Goal: Task Accomplishment & Management: Complete application form

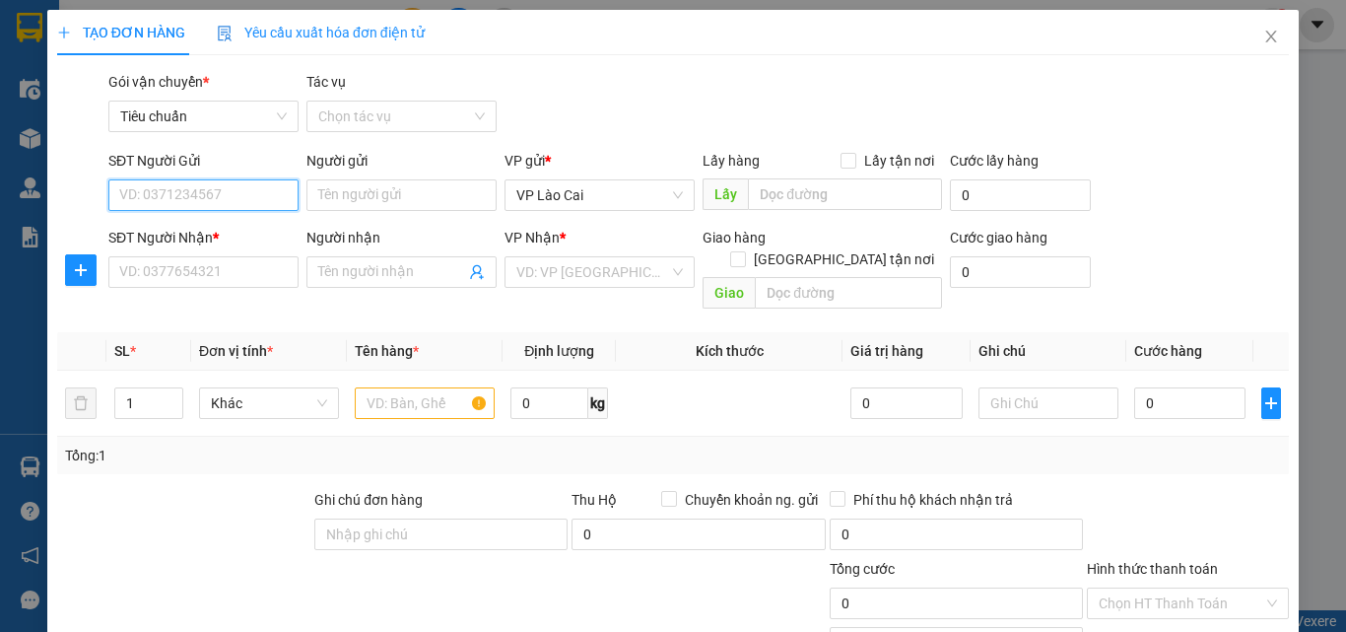
click at [219, 201] on input "SĐT Người Gửi" at bounding box center [203, 195] width 190 height 32
click at [190, 238] on div "0359066437" at bounding box center [201, 235] width 165 height 22
type input "0359066437"
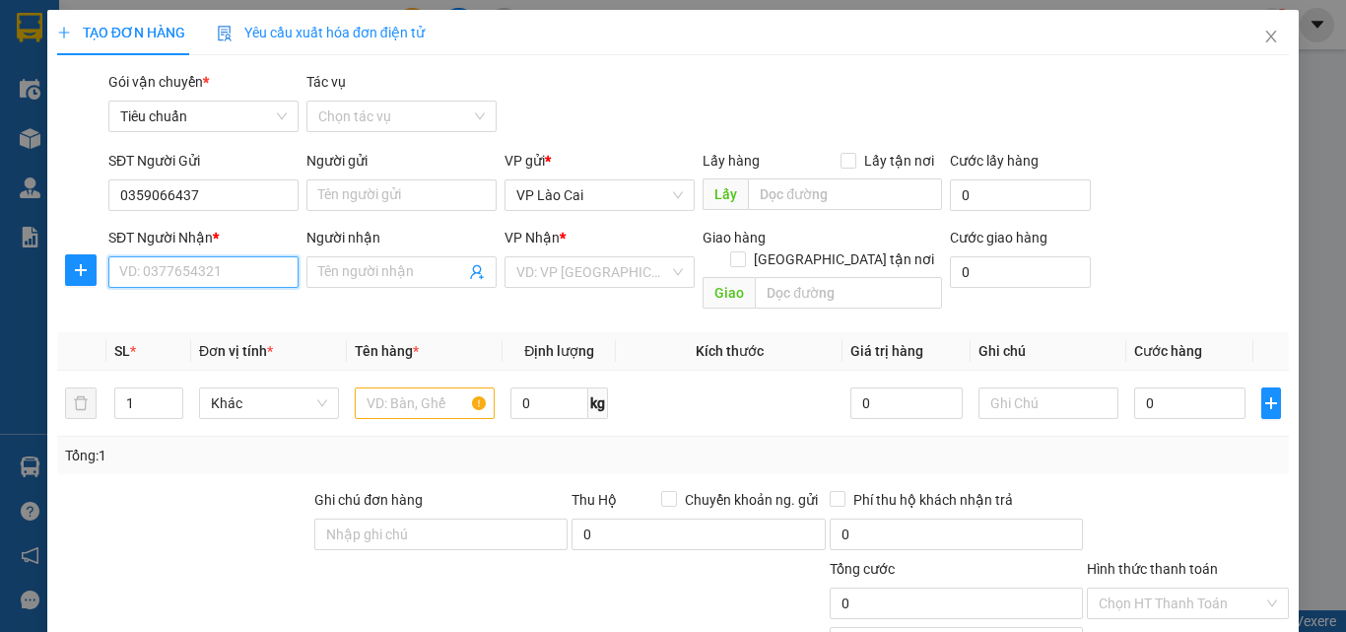
click at [203, 263] on input "SĐT Người Nhận *" at bounding box center [203, 272] width 190 height 32
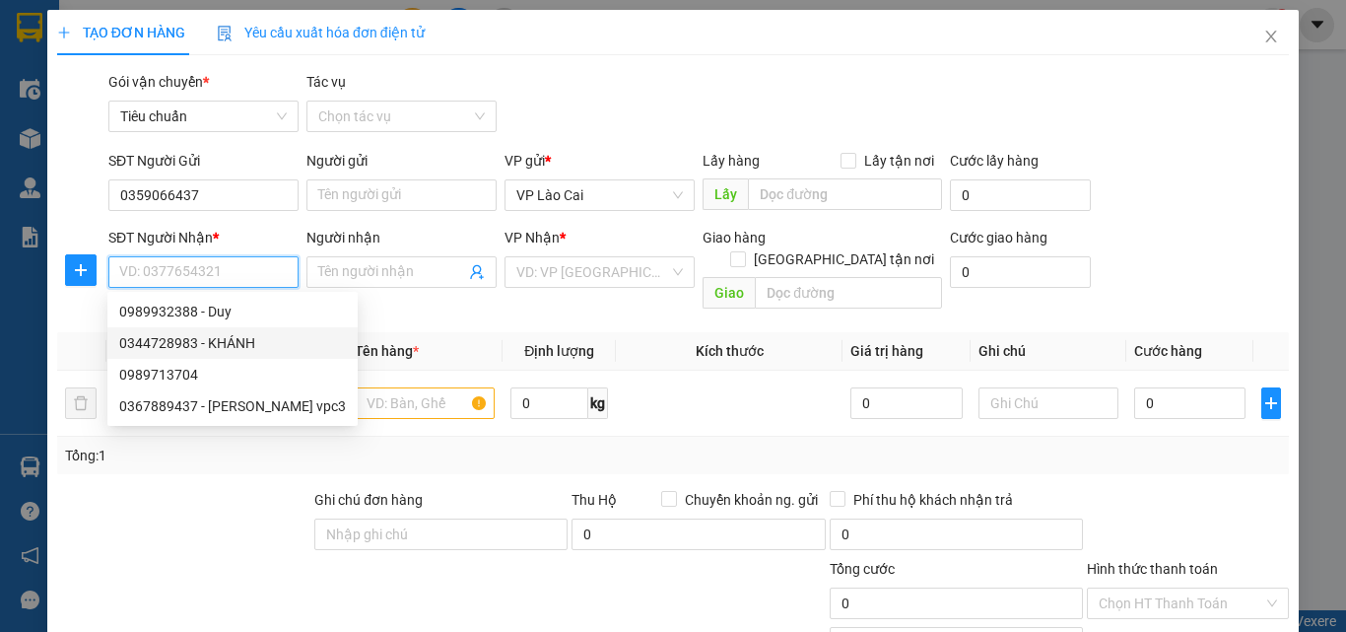
click at [177, 331] on div "0344728983 - KHÁNH" at bounding box center [232, 343] width 250 height 32
type input "0344728983"
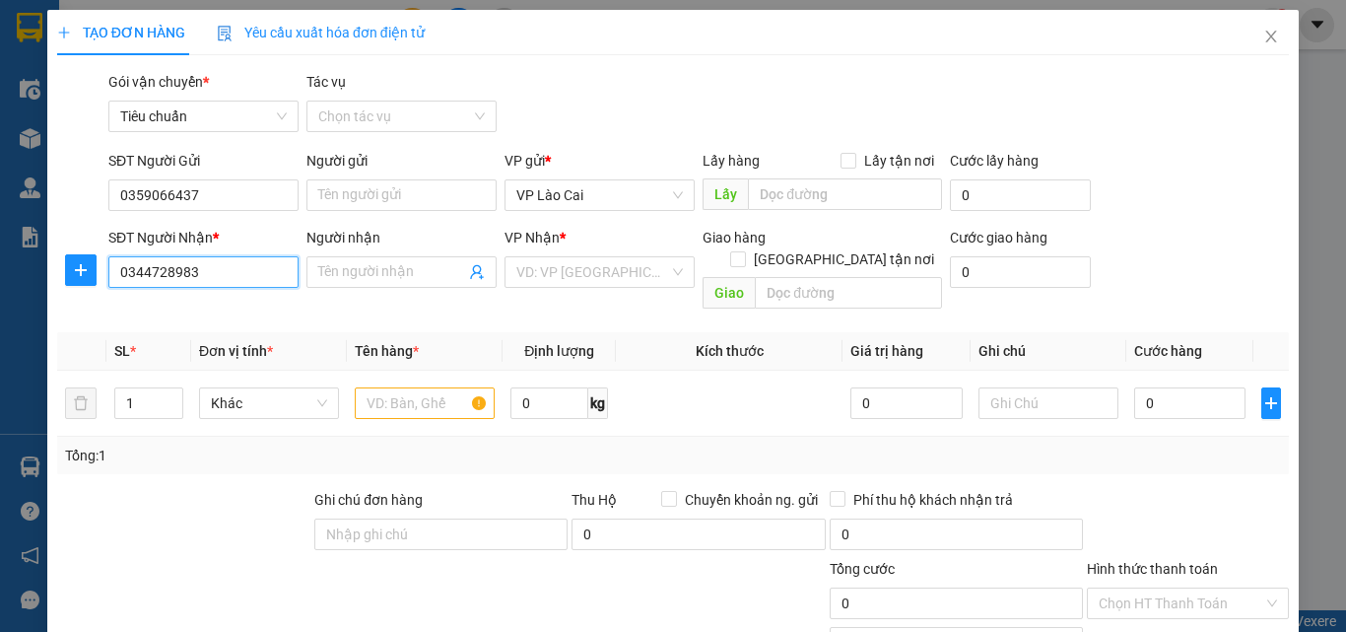
type input "KHÁNH"
type input "HẠ LONG"
click at [389, 390] on input "text" at bounding box center [425, 403] width 140 height 32
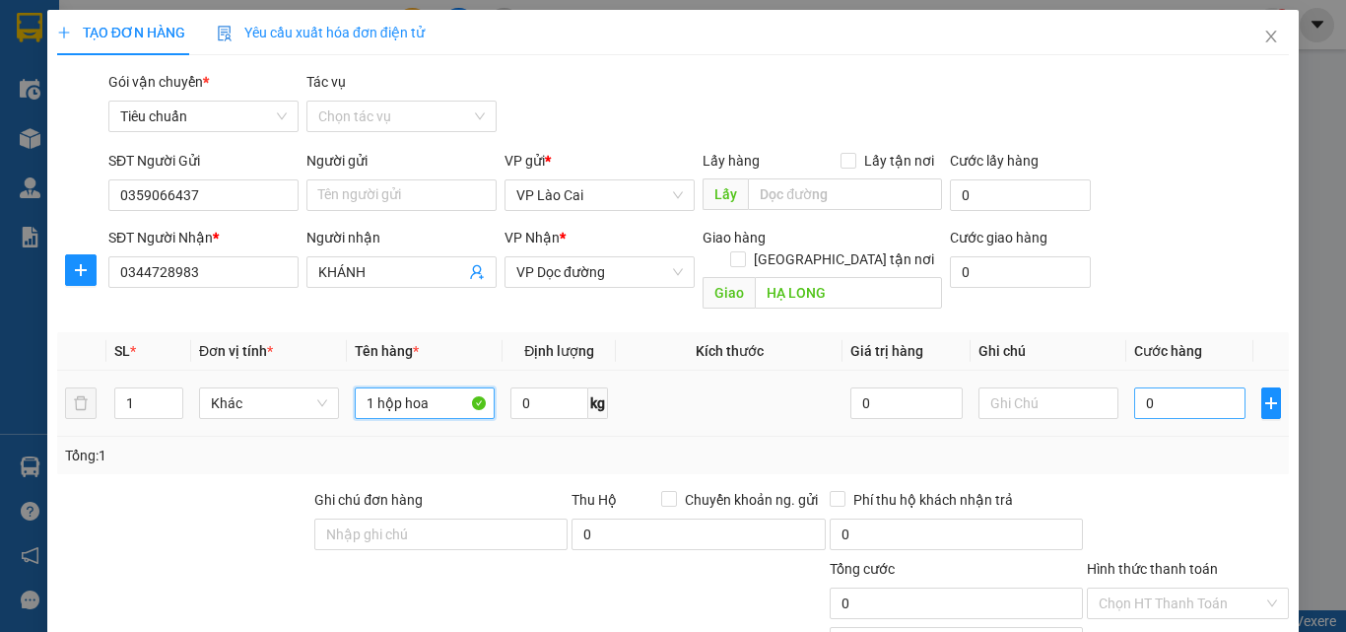
type input "1 hộp hoa"
click at [1159, 387] on input "0" at bounding box center [1189, 403] width 111 height 32
type input "1"
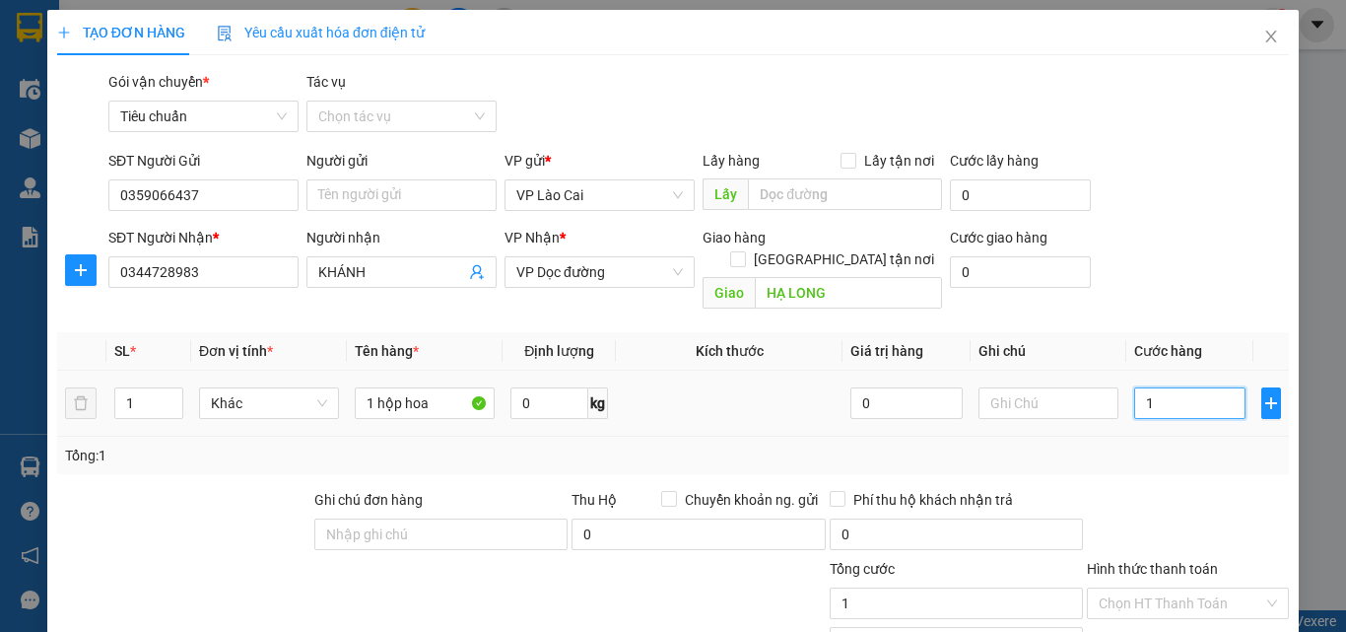
type input "10"
type input "100"
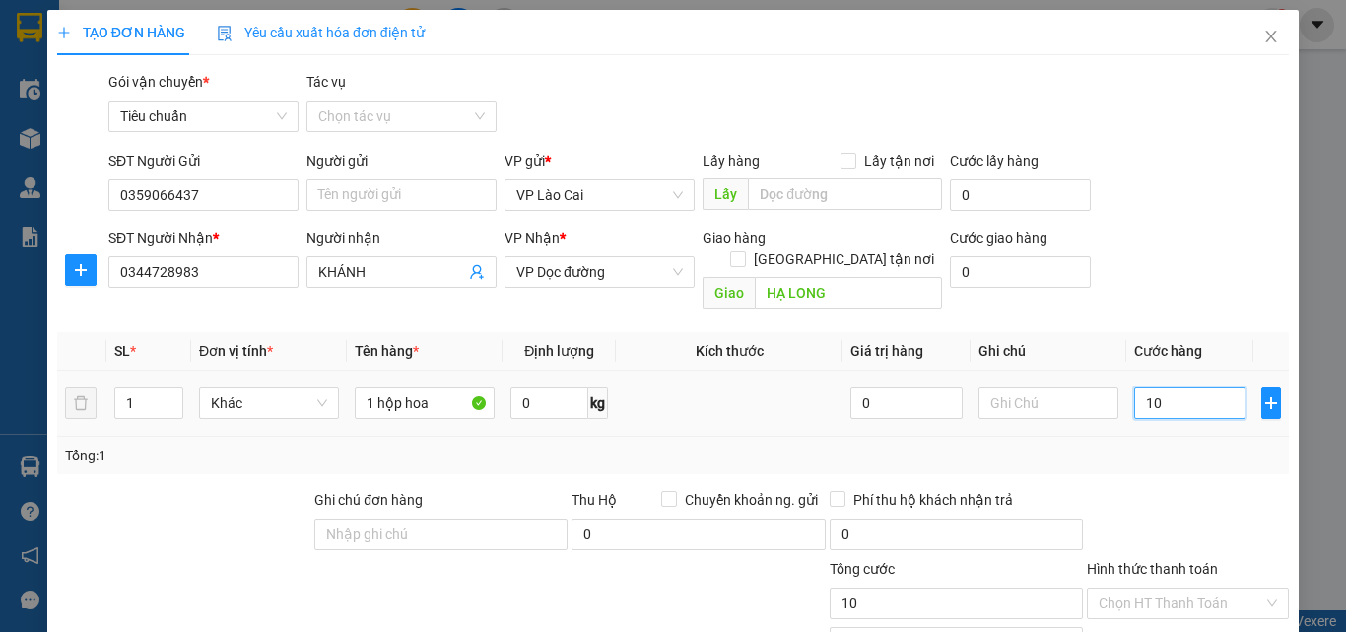
type input "100"
type input "100.000"
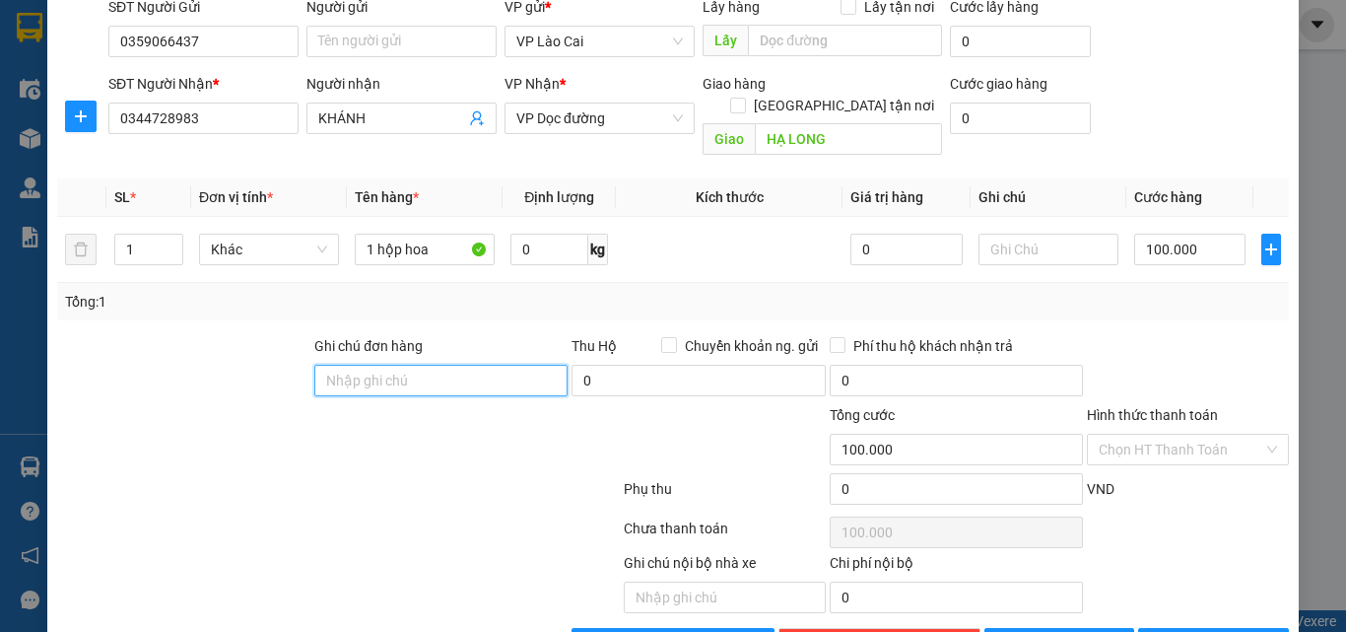
scroll to position [197, 0]
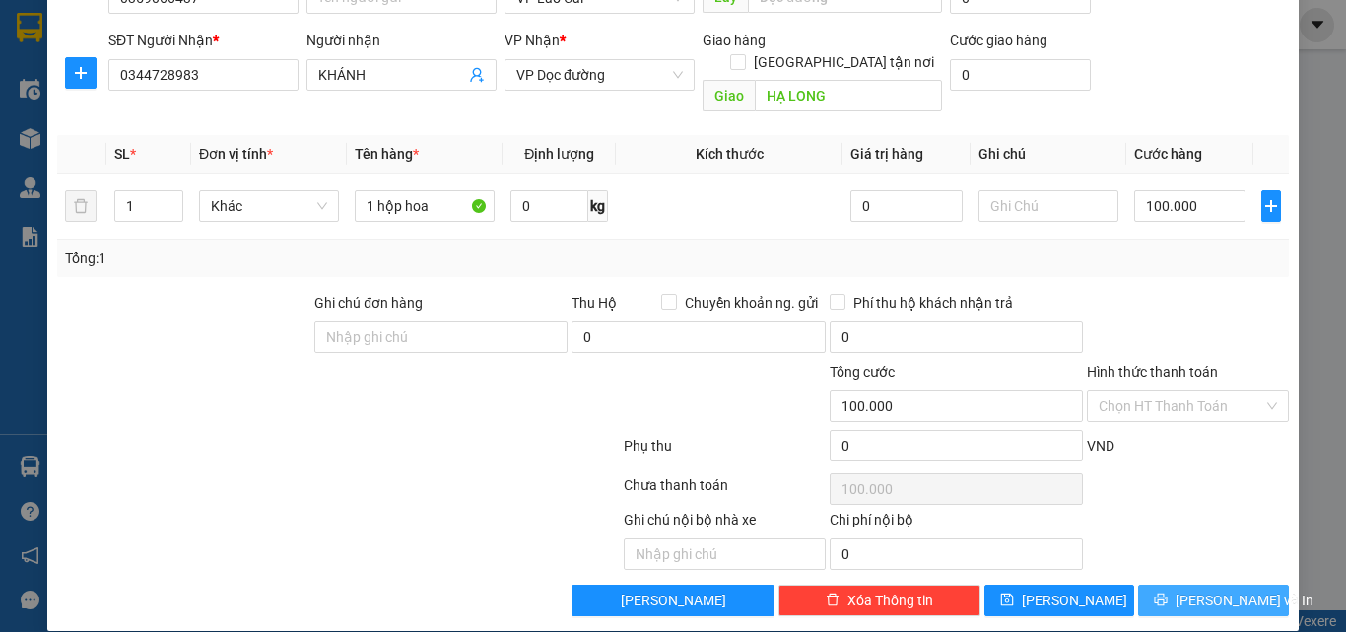
click at [1183, 584] on button "[PERSON_NAME] và In" at bounding box center [1213, 600] width 151 height 32
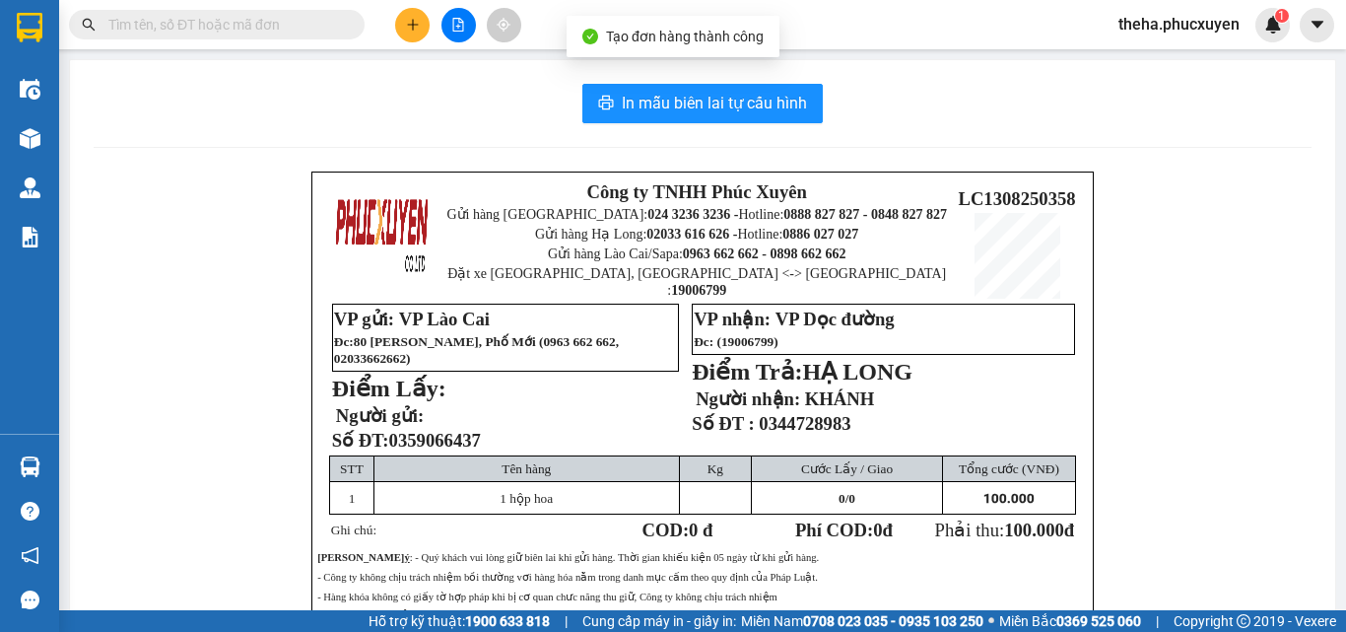
click at [780, 124] on div "In mẫu biên lai tự cấu hình Công ty TNHH Phúc Xuyên Gửi hàng [GEOGRAPHIC_DATA]:…" at bounding box center [703, 422] width 1266 height 725
click at [779, 106] on span "In mẫu biên lai tự cấu hình" at bounding box center [714, 103] width 185 height 25
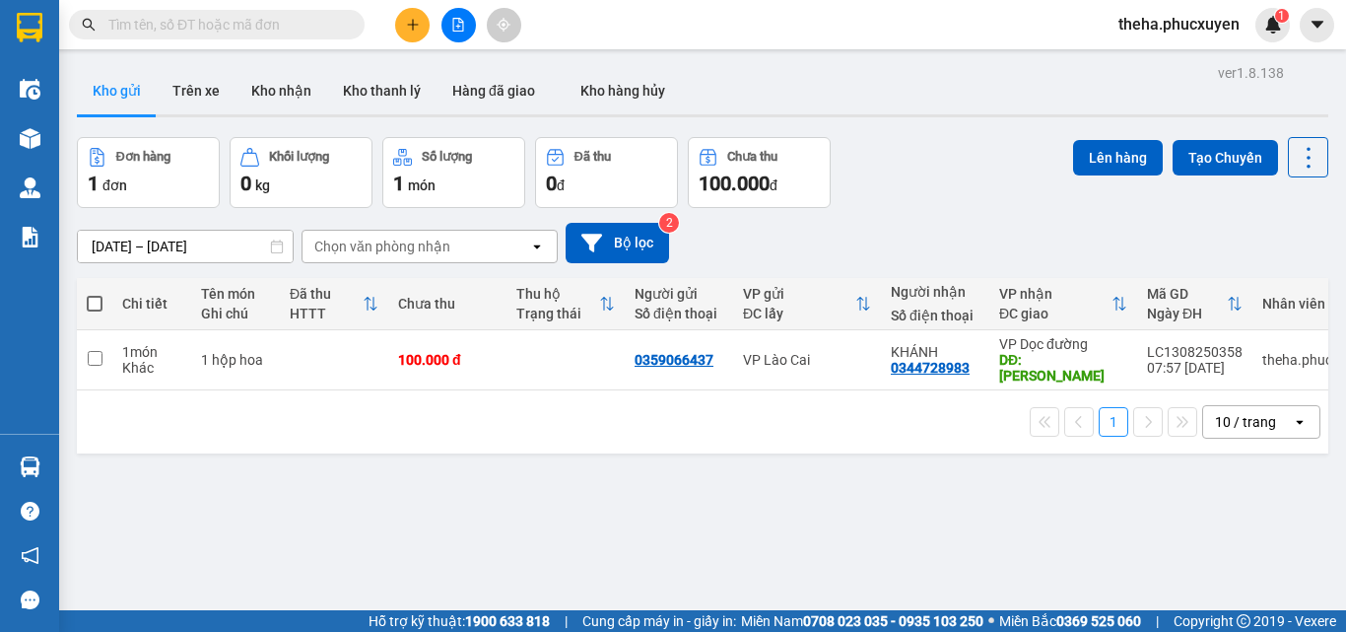
click at [307, 15] on input "text" at bounding box center [224, 25] width 233 height 22
type input "2"
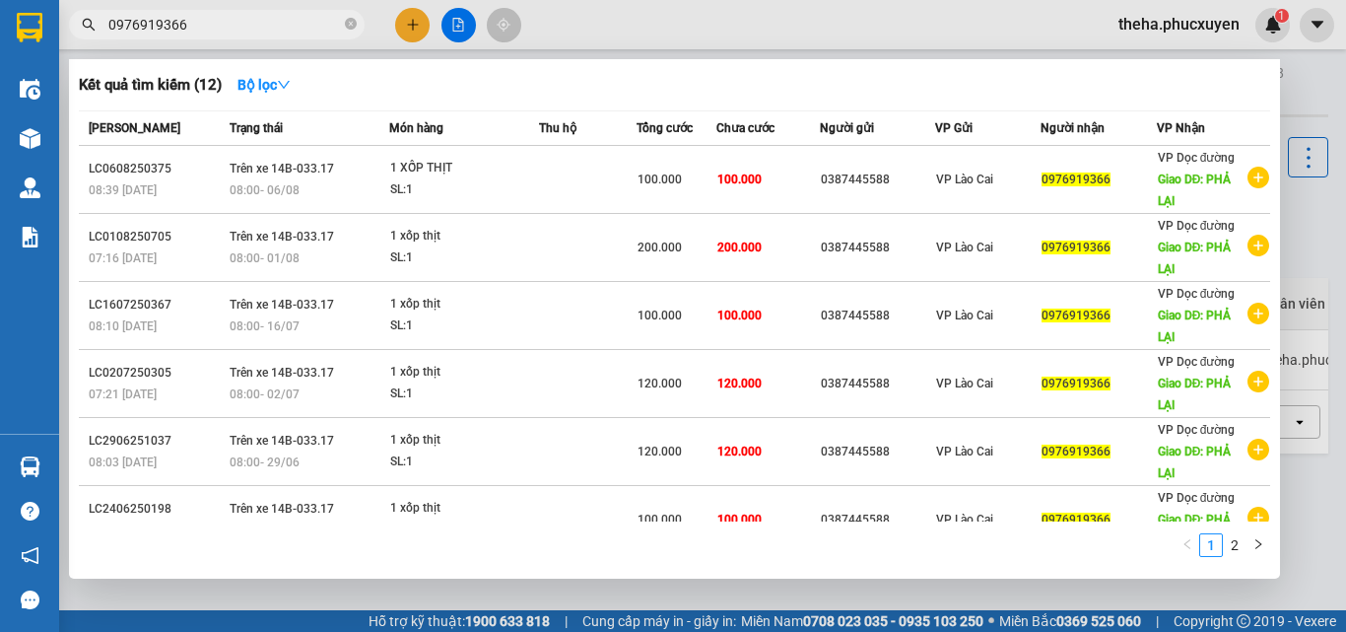
drag, startPoint x: 190, startPoint y: 21, endPoint x: 108, endPoint y: 21, distance: 81.8
click at [108, 21] on input "0976919366" at bounding box center [224, 25] width 233 height 22
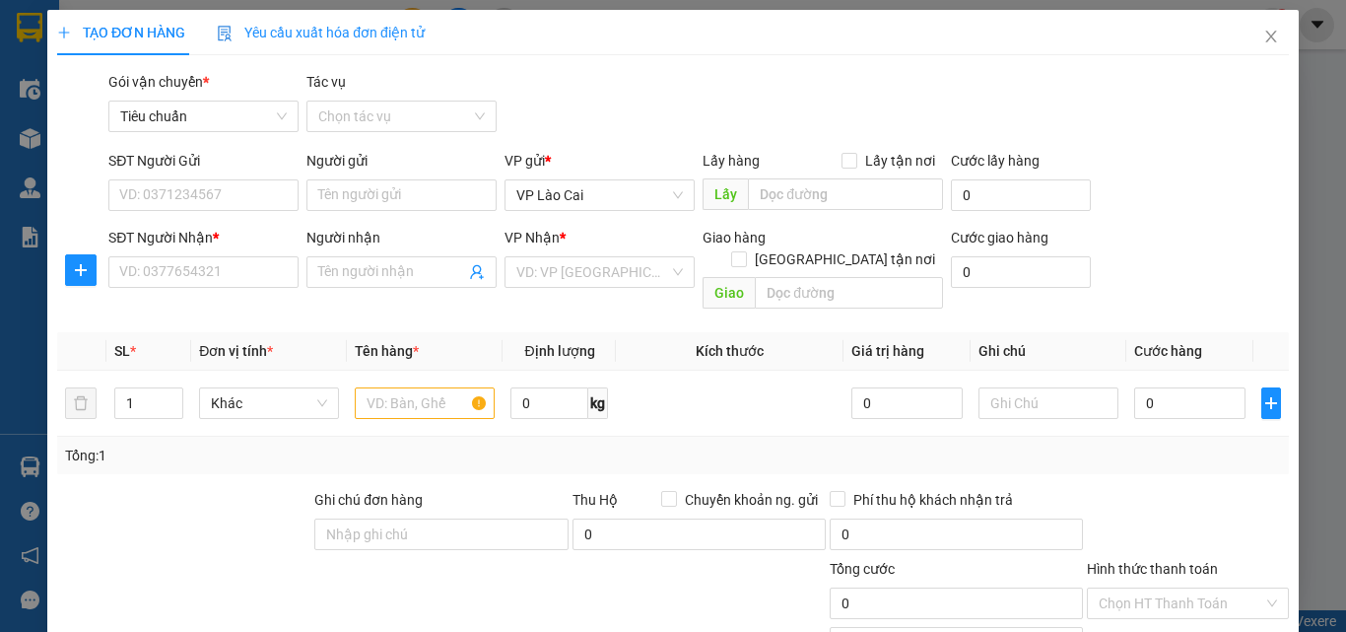
type input "0976919366"
click at [208, 194] on input "SĐT Người Gửi" at bounding box center [203, 195] width 190 height 32
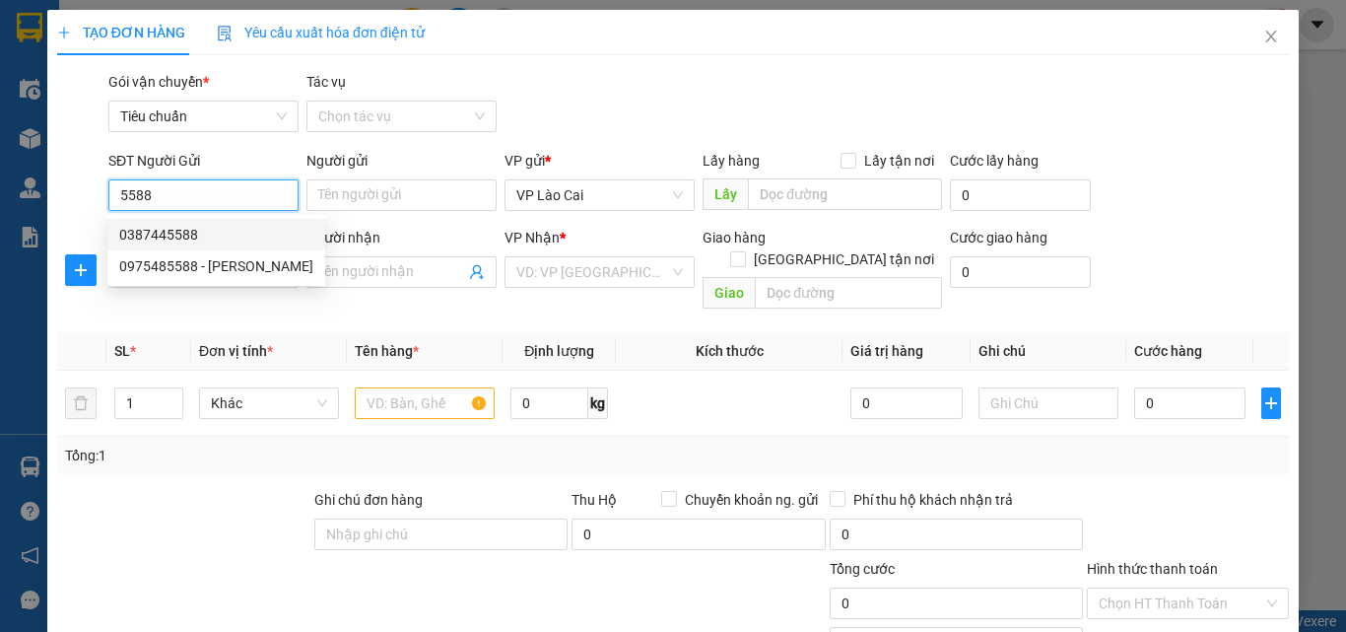
click at [192, 231] on div "0387445588" at bounding box center [216, 235] width 194 height 22
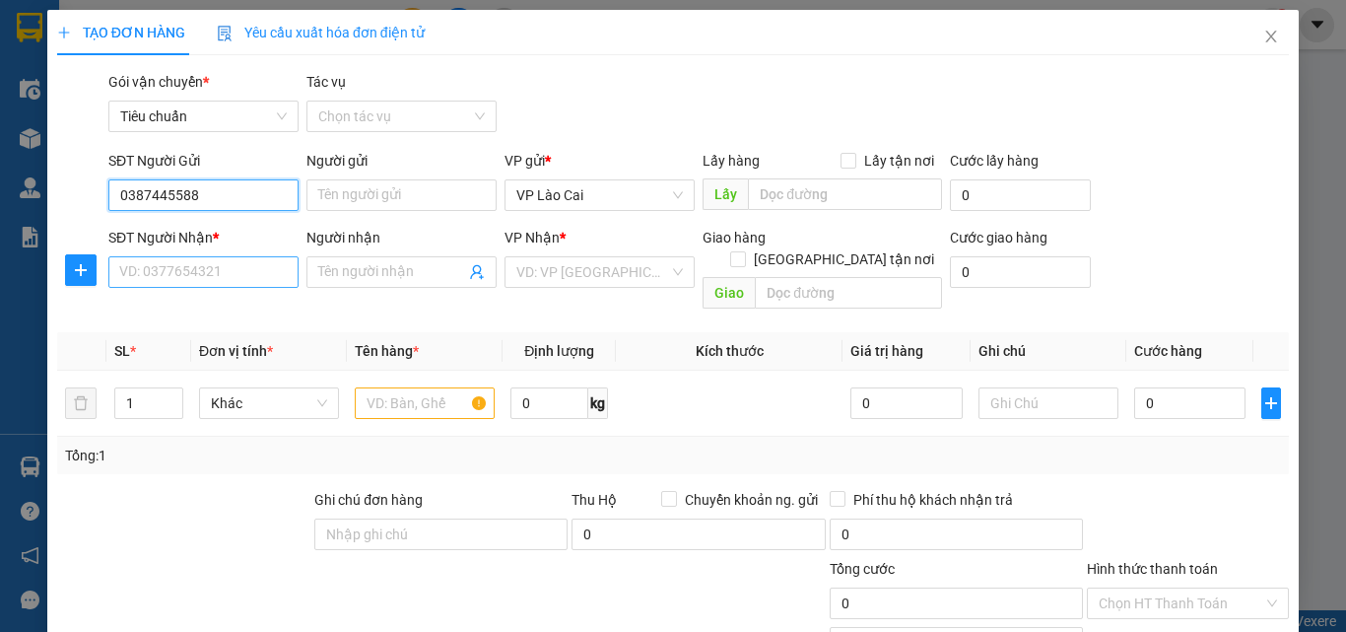
type input "0387445588"
click at [223, 269] on input "SĐT Người Nhận *" at bounding box center [203, 272] width 190 height 32
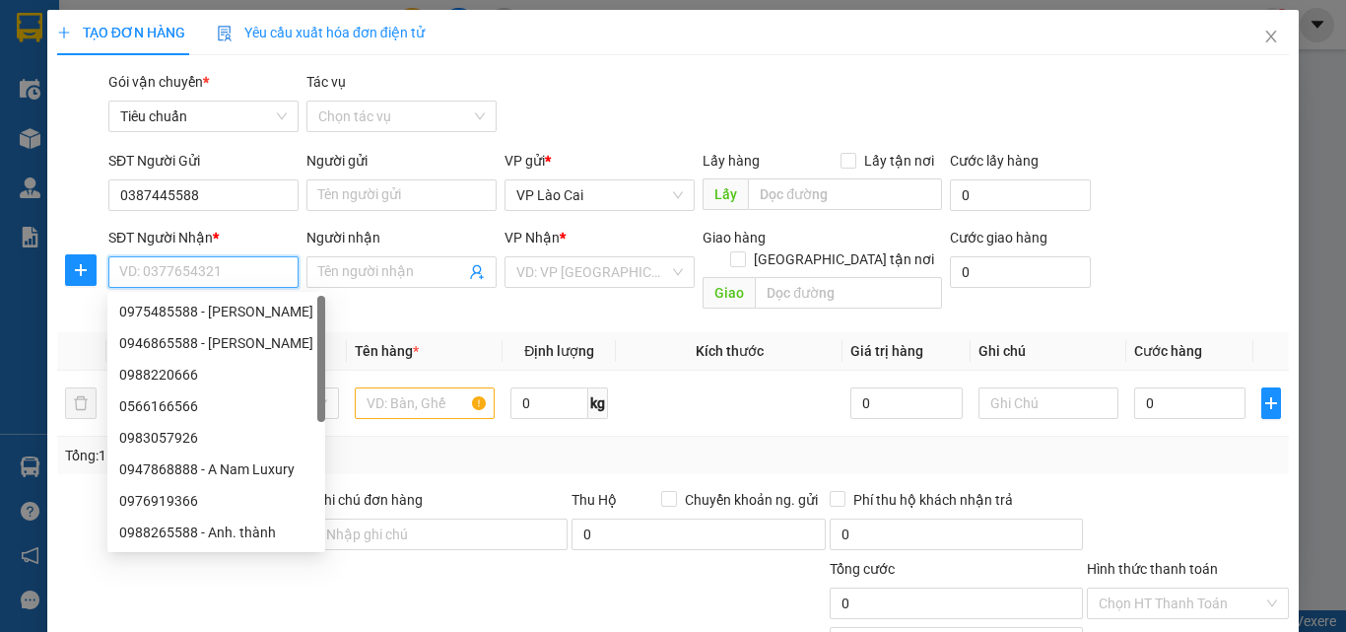
paste input "0976919366"
type input "0976919366"
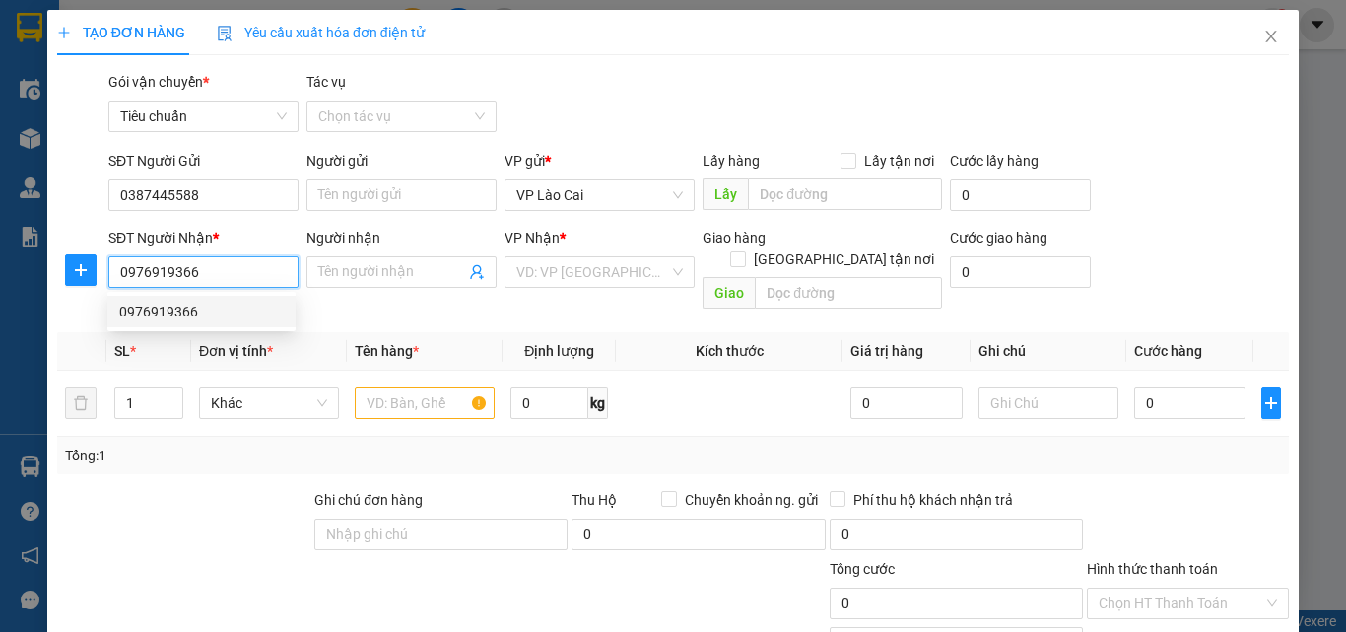
click at [171, 321] on div "0976919366" at bounding box center [201, 312] width 165 height 22
type input "PHẢ LẠI"
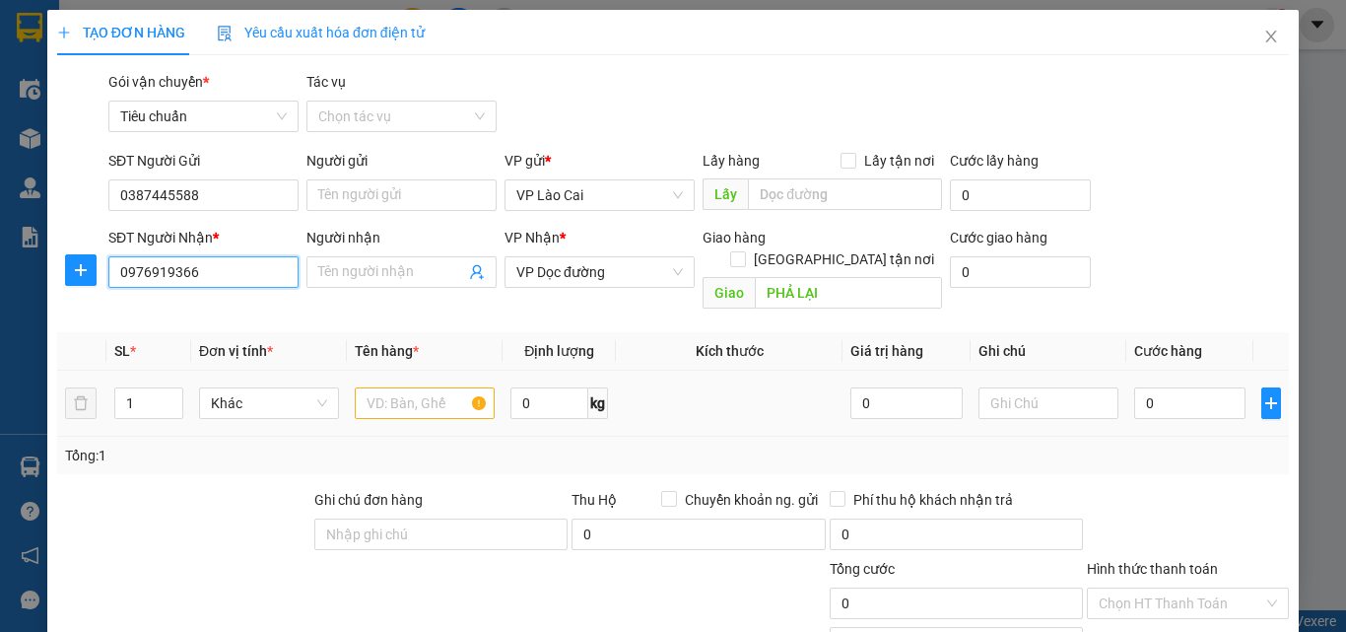
type input "0976919366"
click at [373, 387] on input "text" at bounding box center [425, 403] width 140 height 32
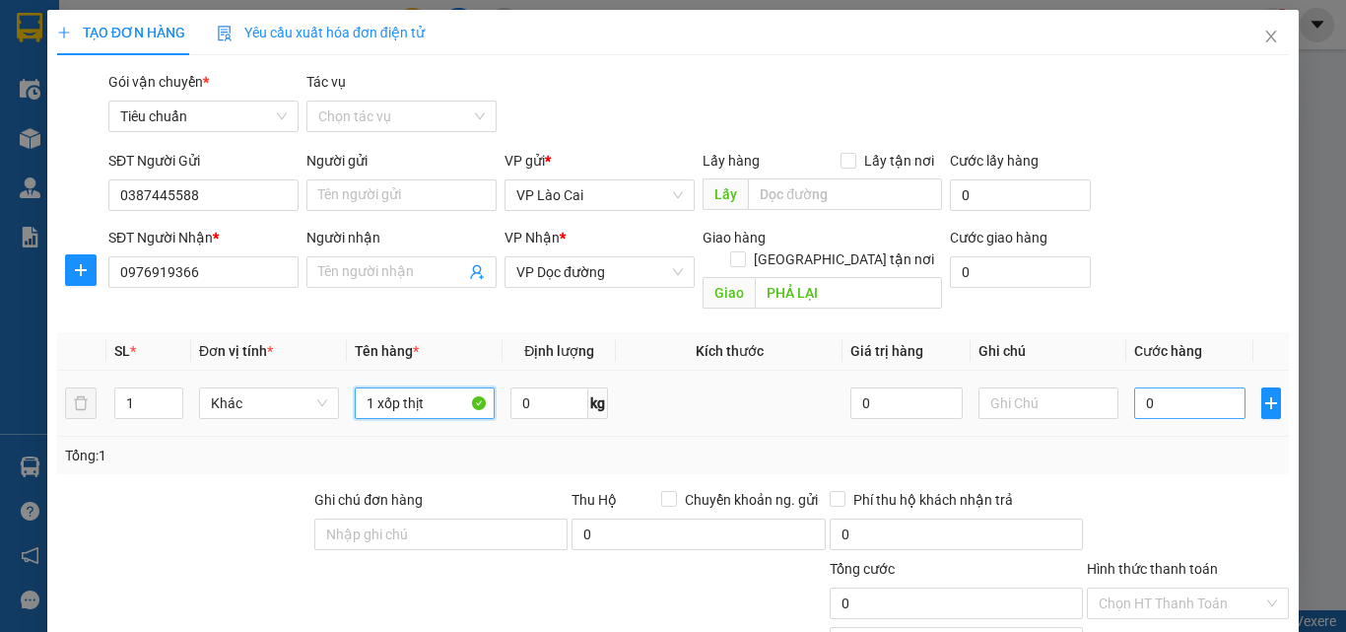
type input "1 xốp thịt"
click at [1145, 394] on input "0" at bounding box center [1189, 403] width 111 height 32
type input "1"
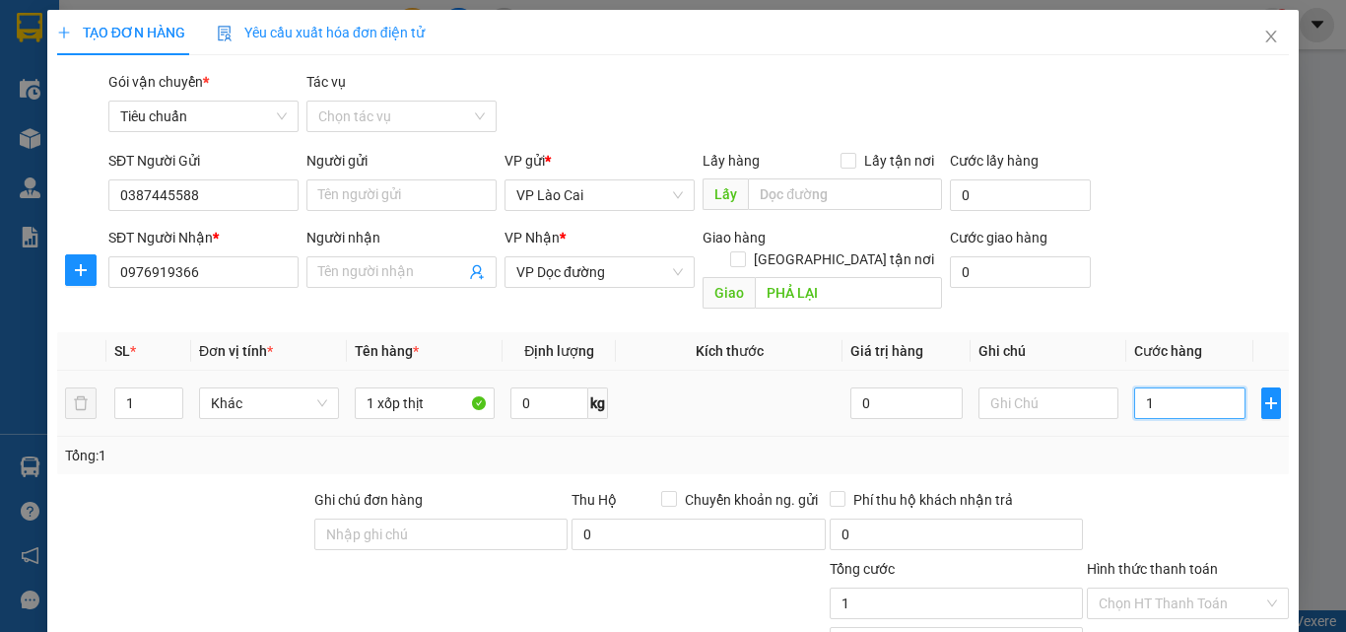
type input "15"
type input "150"
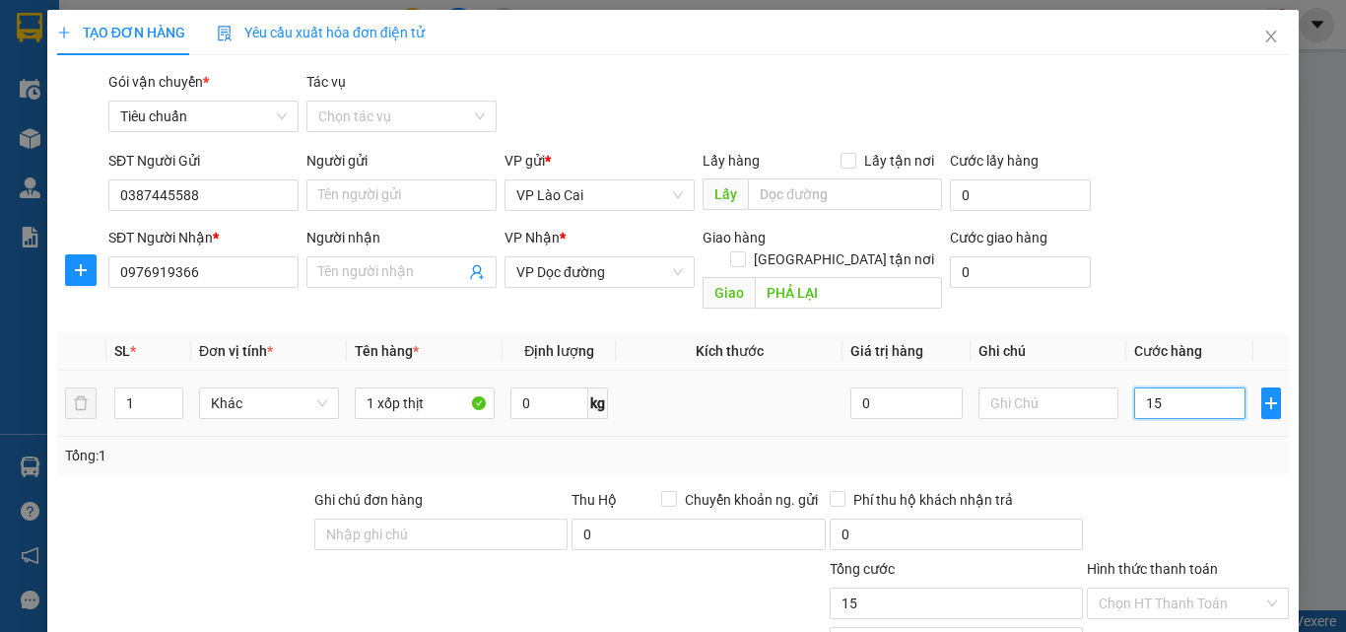
type input "150"
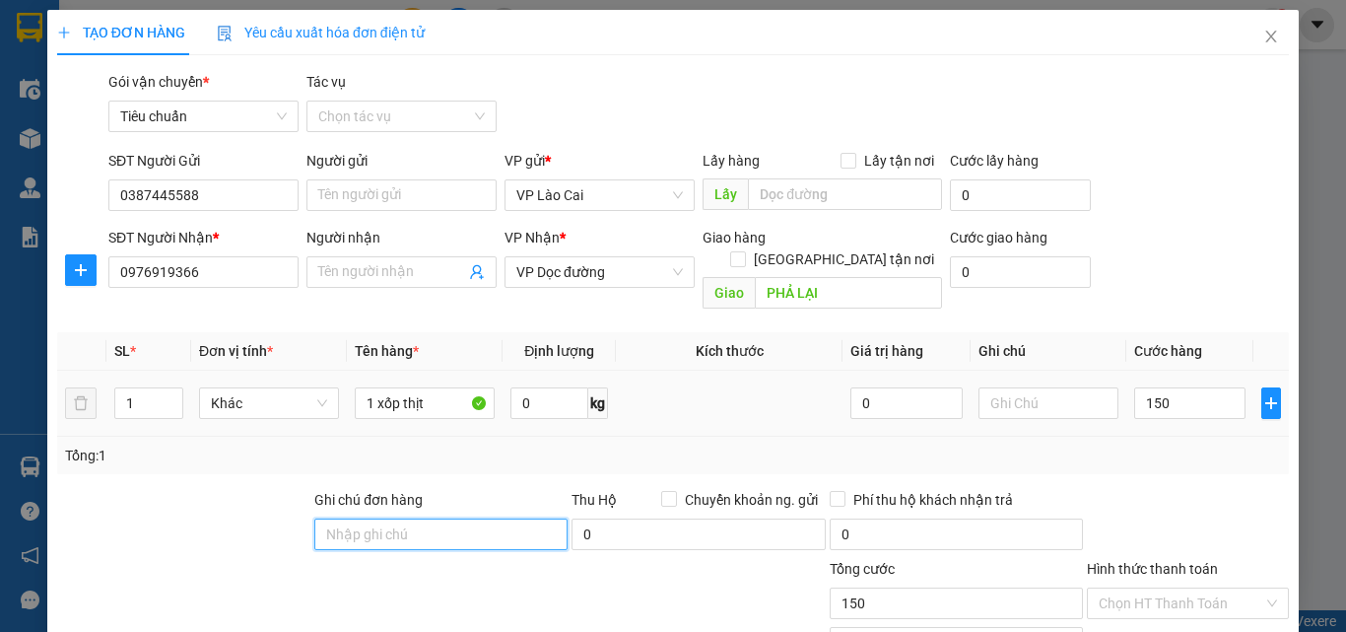
type input "150.000"
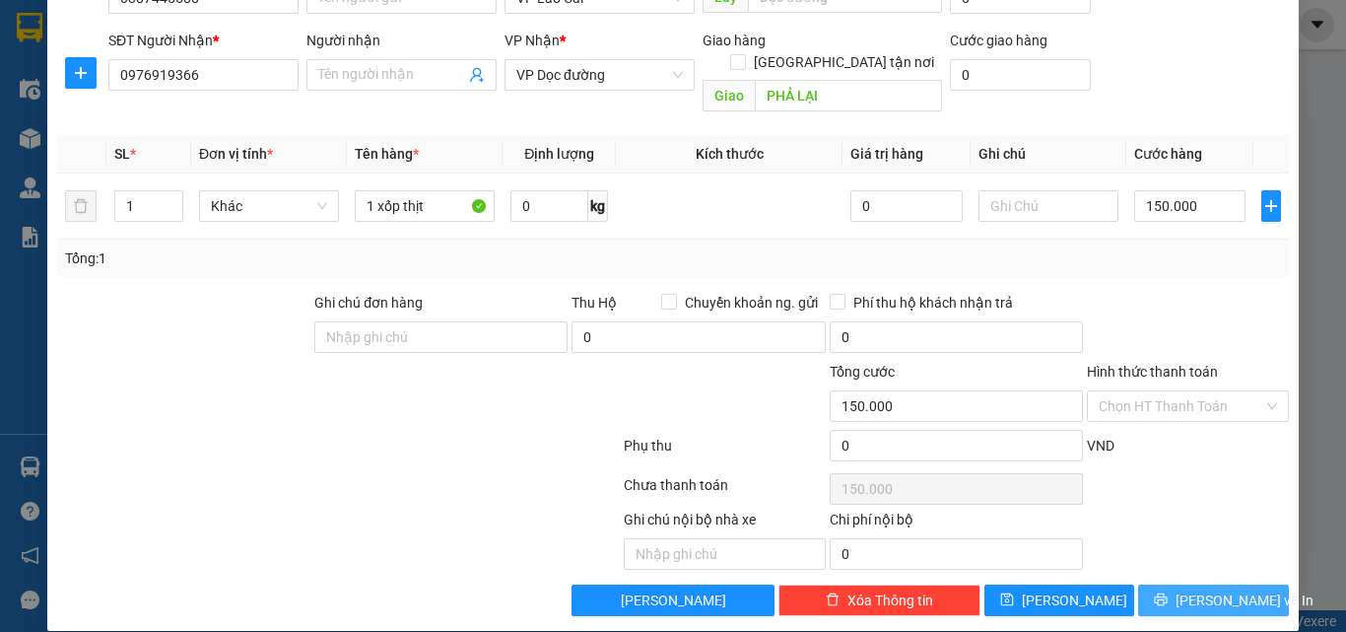
click at [1246, 584] on button "[PERSON_NAME] và In" at bounding box center [1213, 600] width 151 height 32
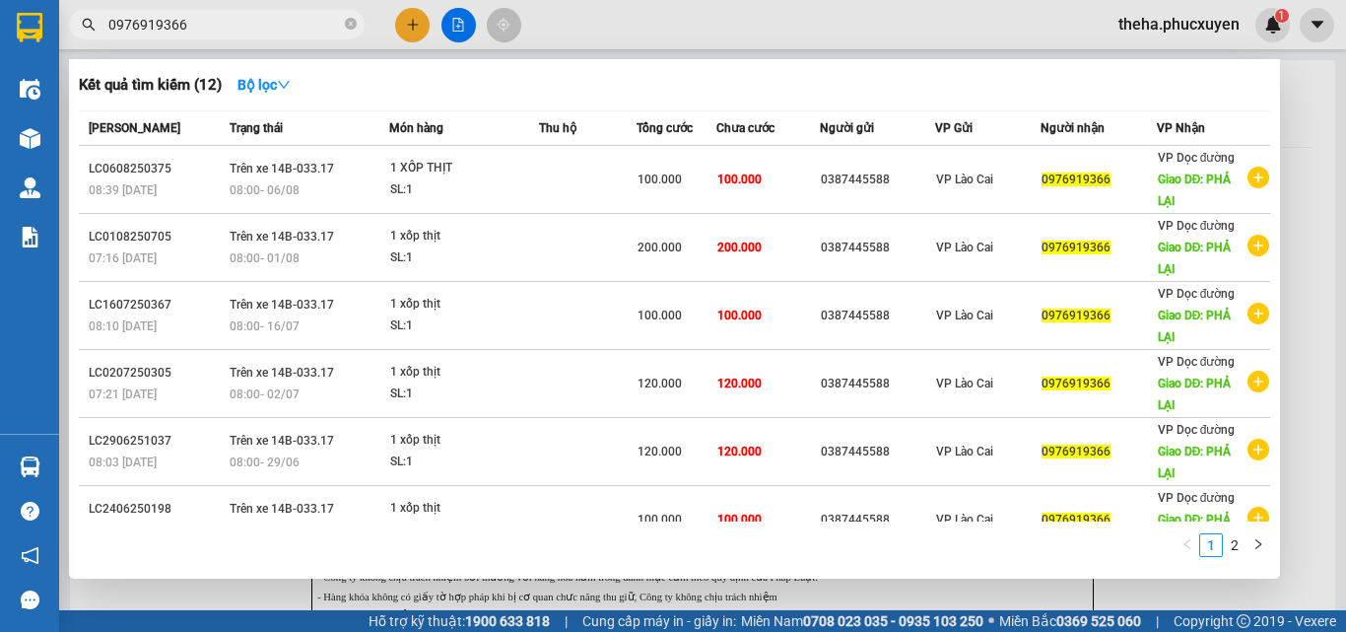
click at [280, 15] on input "0976919366" at bounding box center [224, 25] width 233 height 22
click at [280, 15] on input "097691936" at bounding box center [224, 25] width 233 height 22
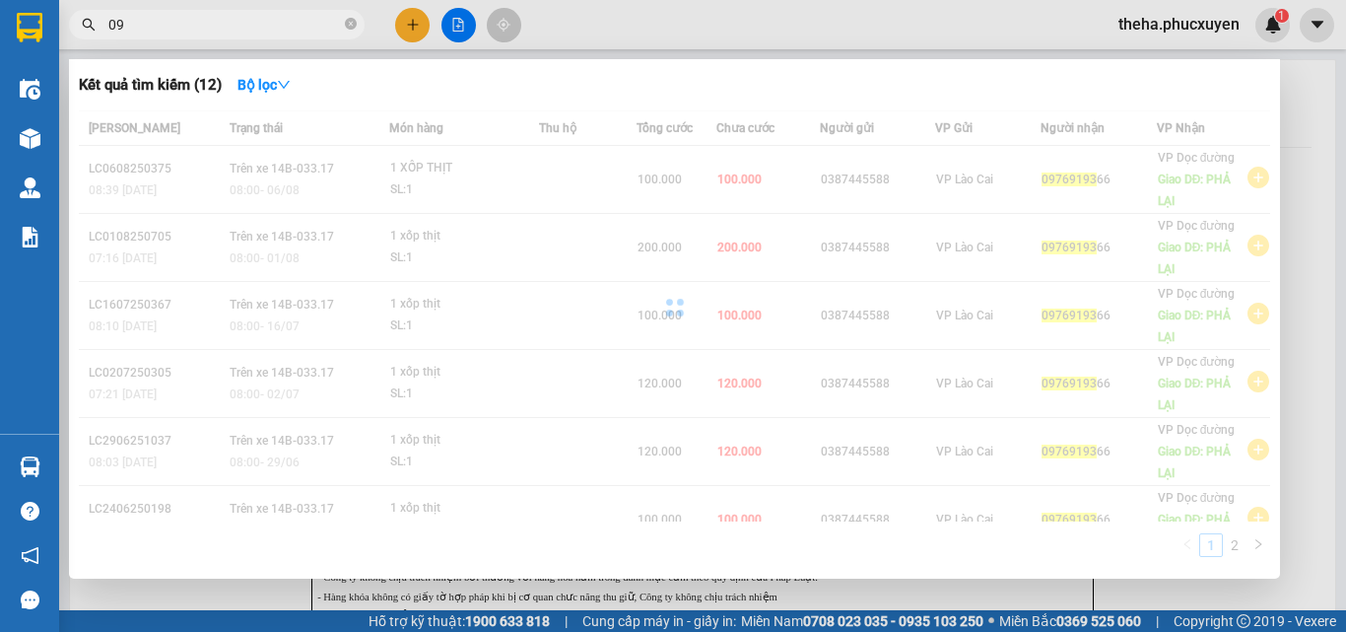
type input "0"
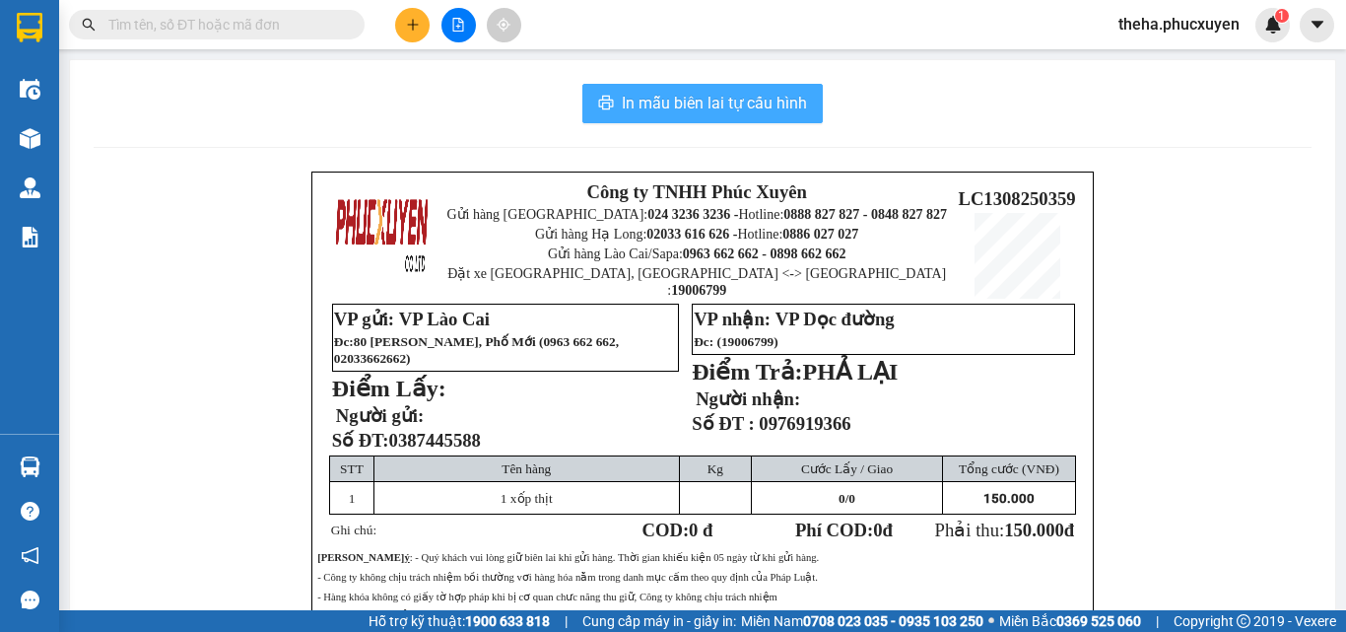
click at [752, 104] on span "In mẫu biên lai tự cấu hình" at bounding box center [714, 103] width 185 height 25
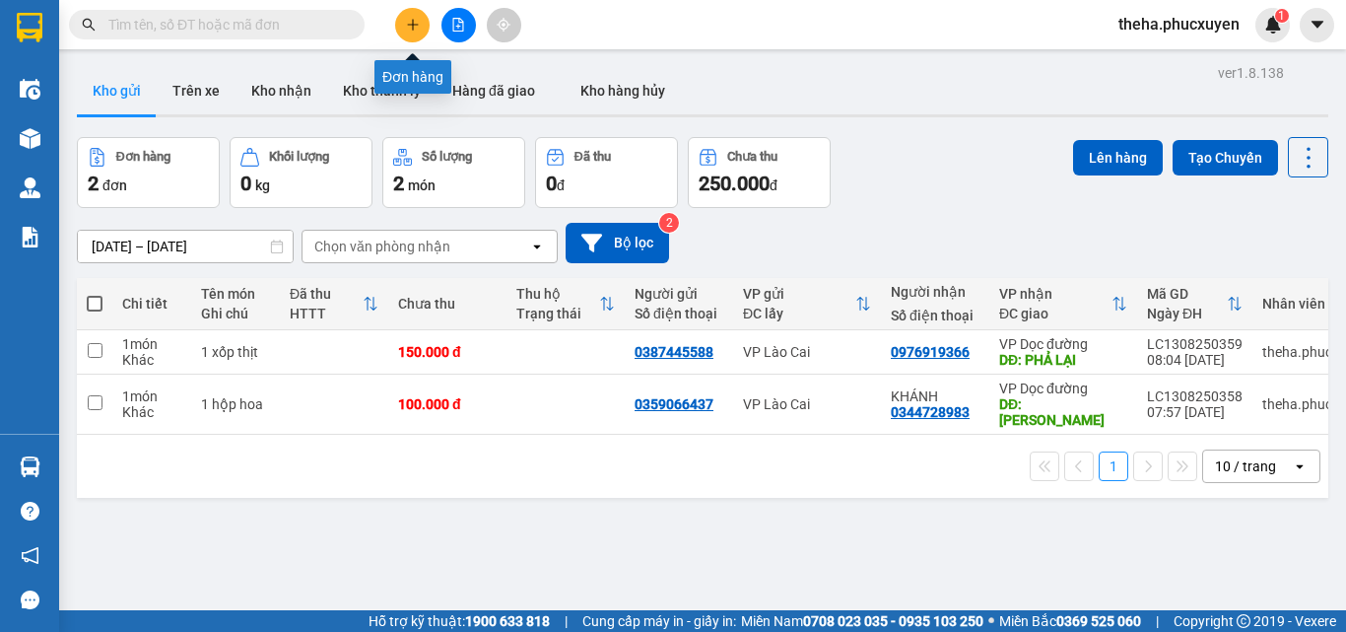
click at [421, 33] on button at bounding box center [412, 25] width 34 height 34
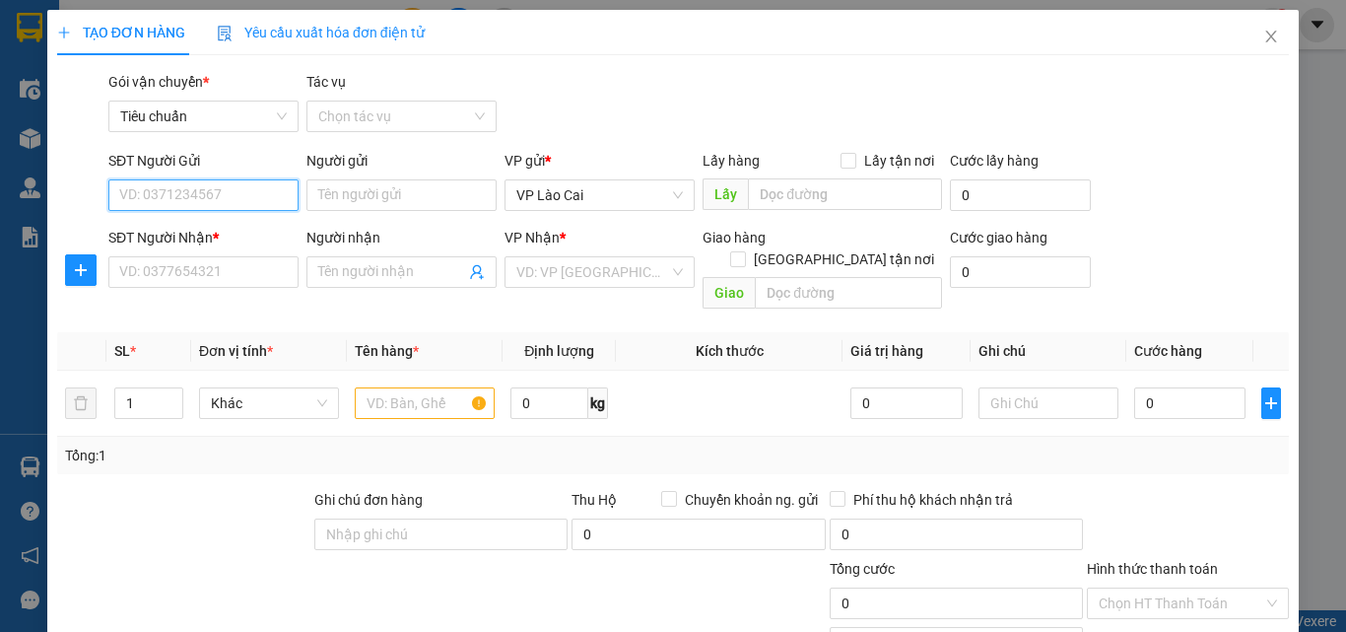
click at [251, 188] on input "SĐT Người Gửi" at bounding box center [203, 195] width 190 height 32
click at [226, 239] on div "0355339744" at bounding box center [201, 235] width 165 height 22
type input "0355339744"
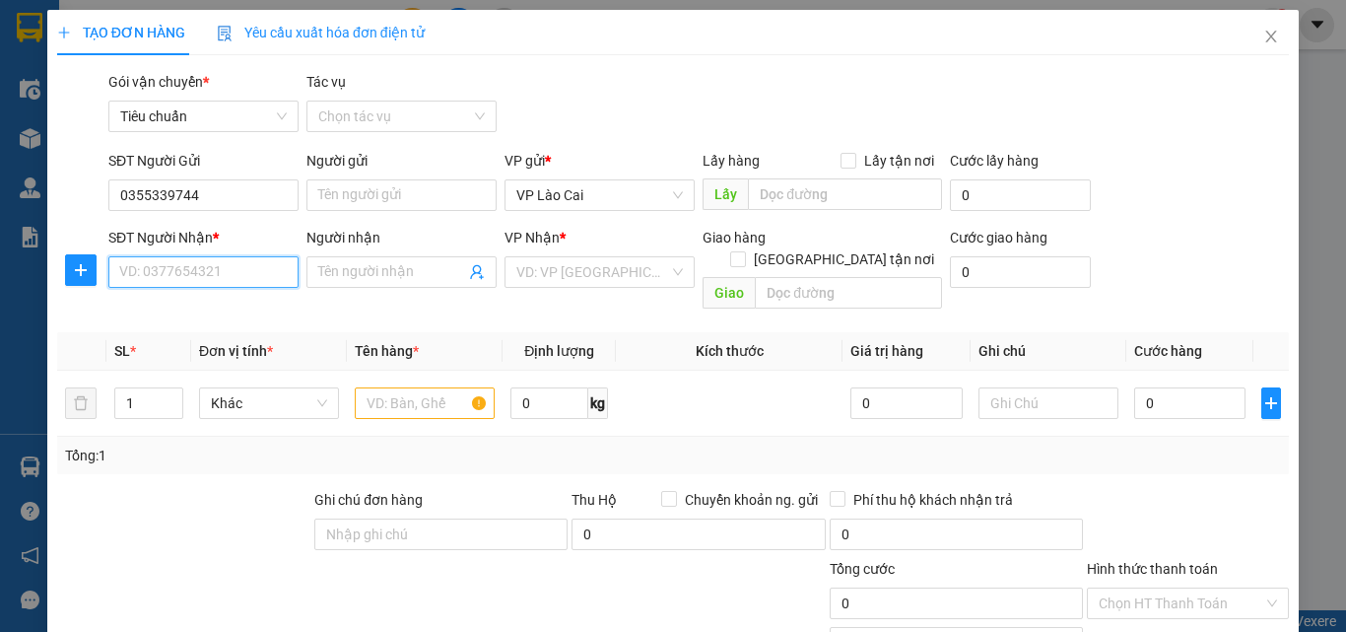
click at [223, 263] on input "SĐT Người Nhận *" at bounding box center [203, 272] width 190 height 32
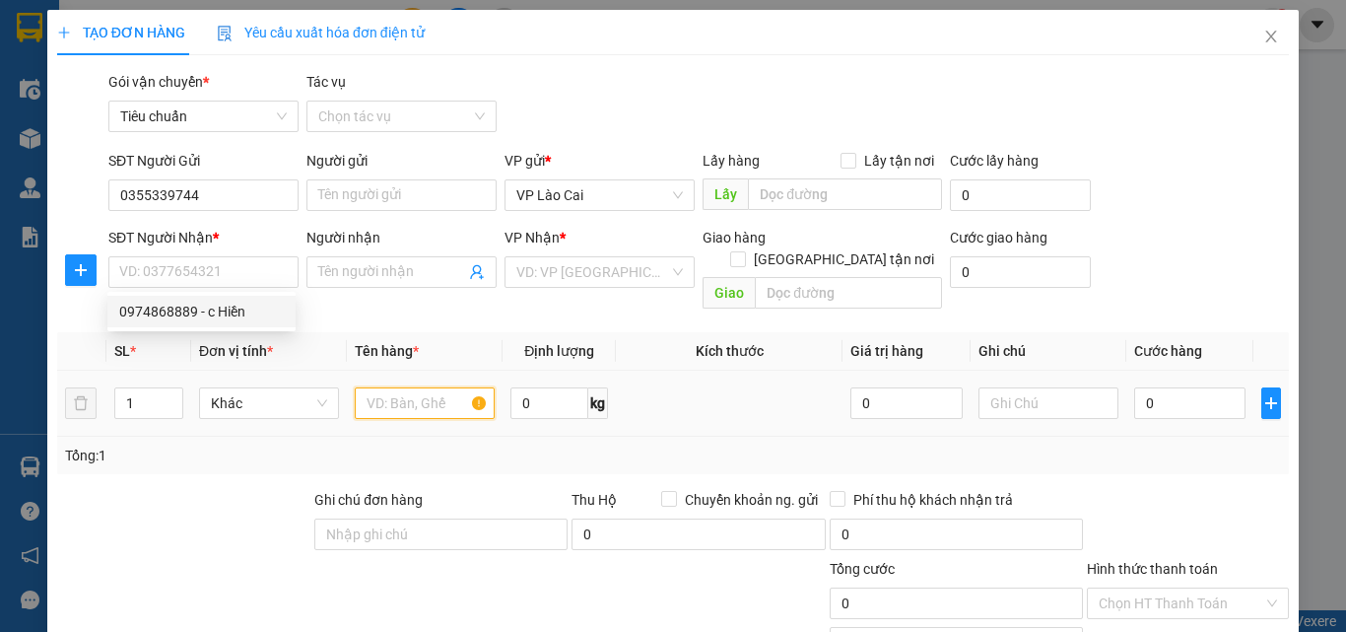
click at [430, 387] on input "text" at bounding box center [425, 403] width 140 height 32
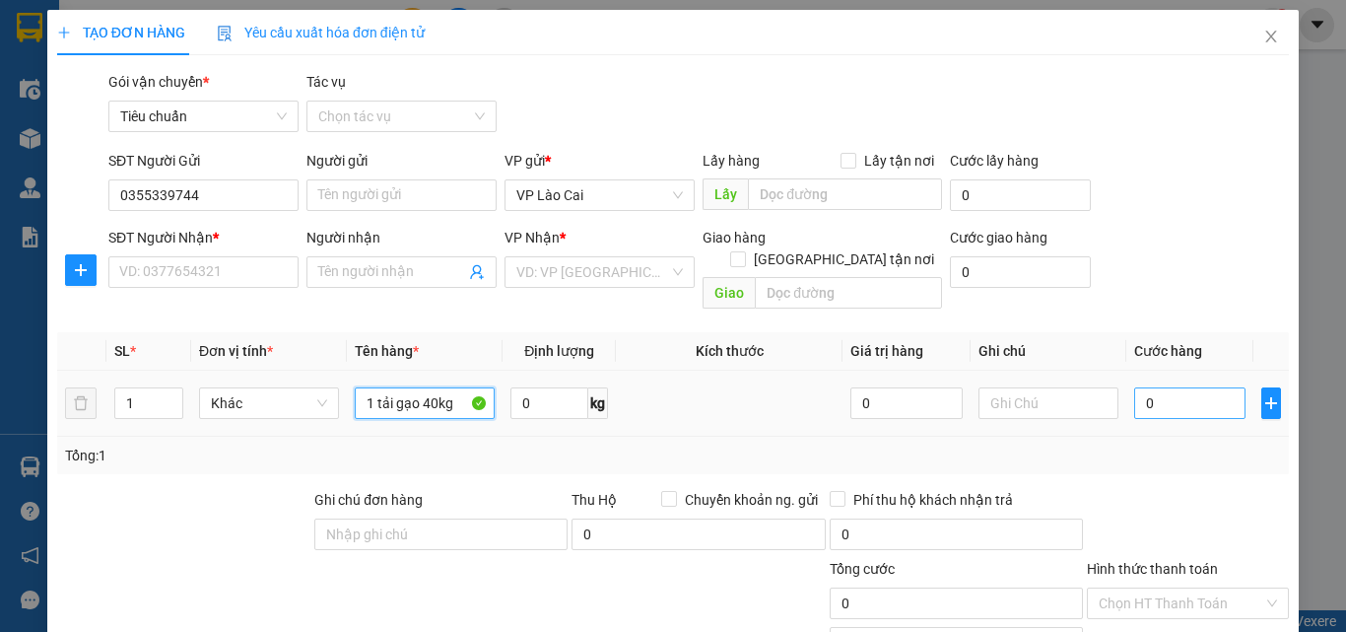
type input "1 tải gạo 40kg"
click at [1179, 388] on input "0" at bounding box center [1189, 403] width 111 height 32
type input "1"
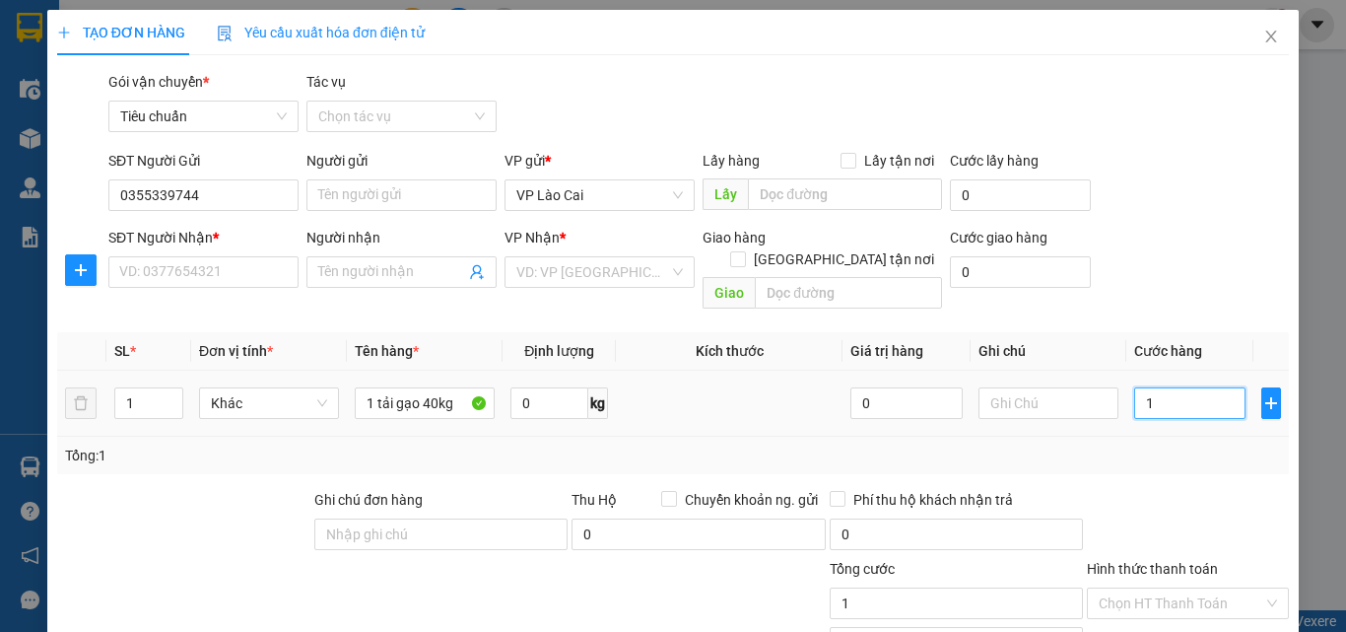
type input "12"
type input "120"
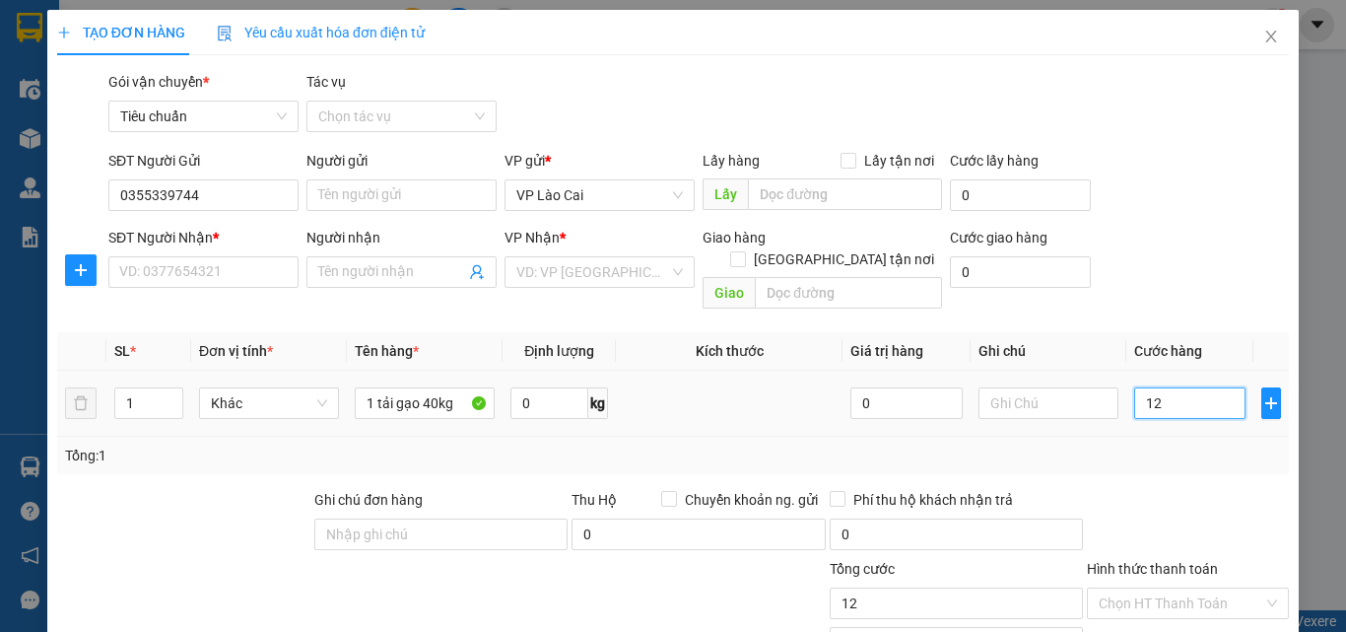
type input "120"
type input "120.000"
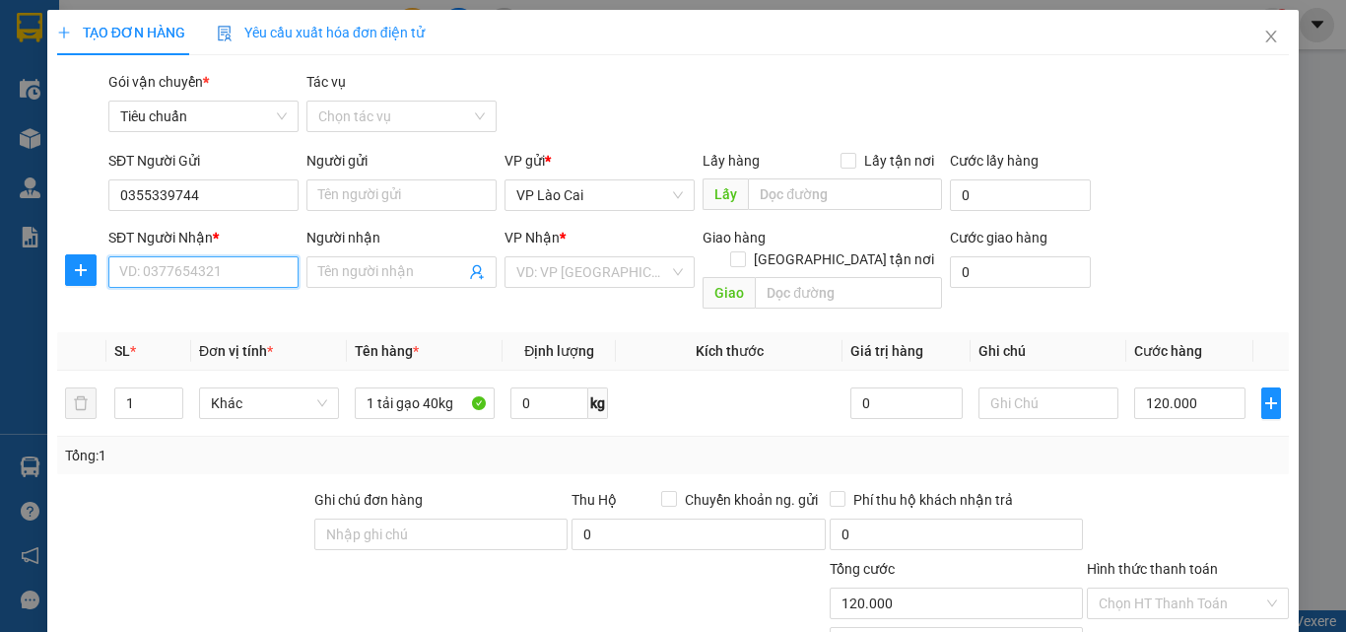
click at [208, 266] on input "SĐT Người Nhận *" at bounding box center [203, 272] width 190 height 32
click at [200, 268] on input "SĐT Người Nhận *" at bounding box center [203, 272] width 190 height 32
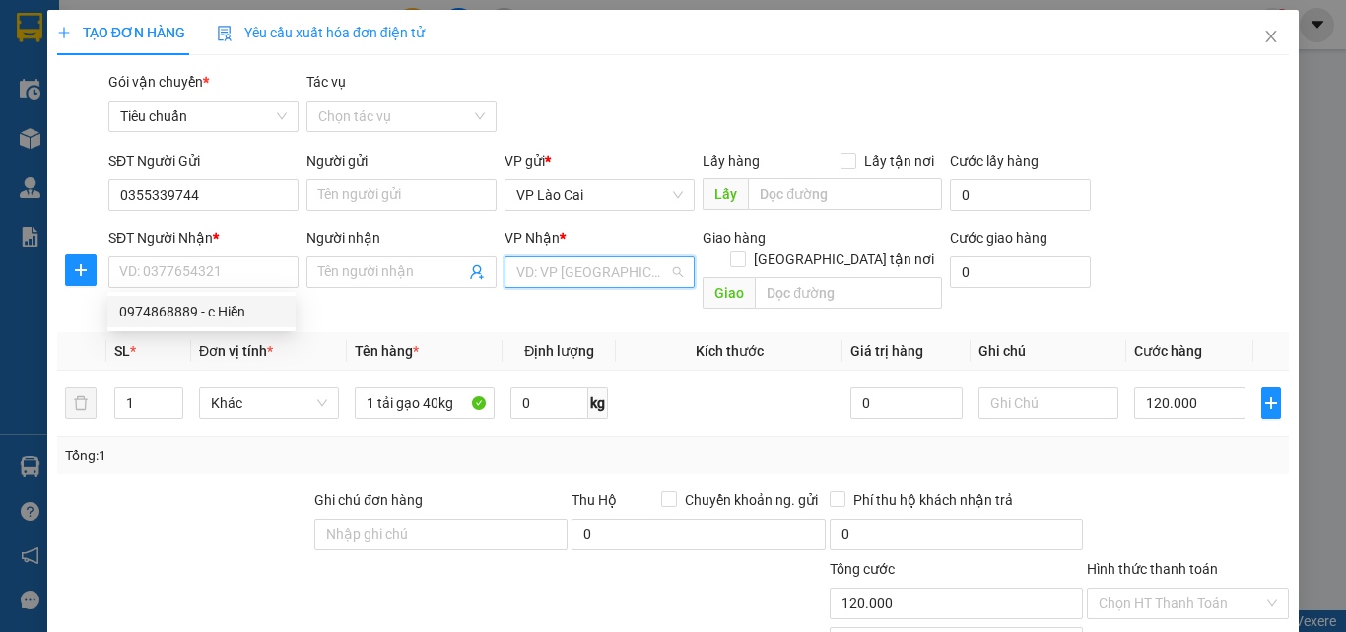
click at [554, 271] on input "search" at bounding box center [592, 272] width 153 height 30
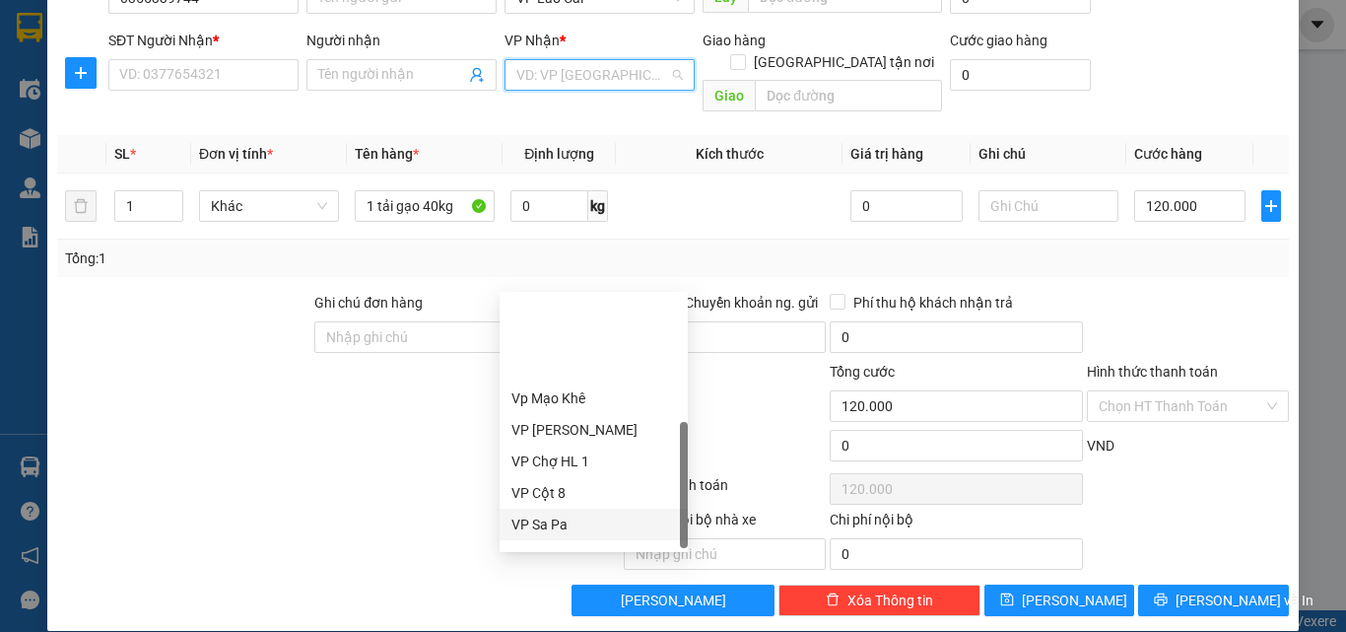
scroll to position [315, 0]
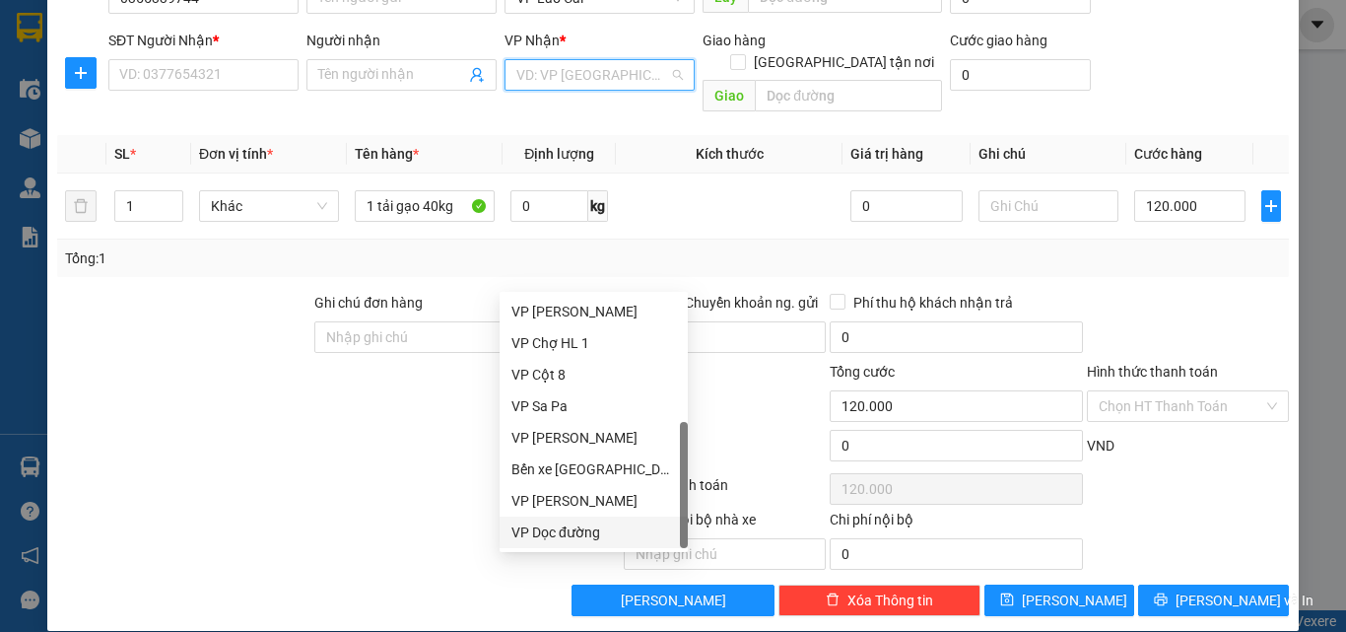
click at [564, 530] on div "VP Dọc đường" at bounding box center [594, 532] width 165 height 22
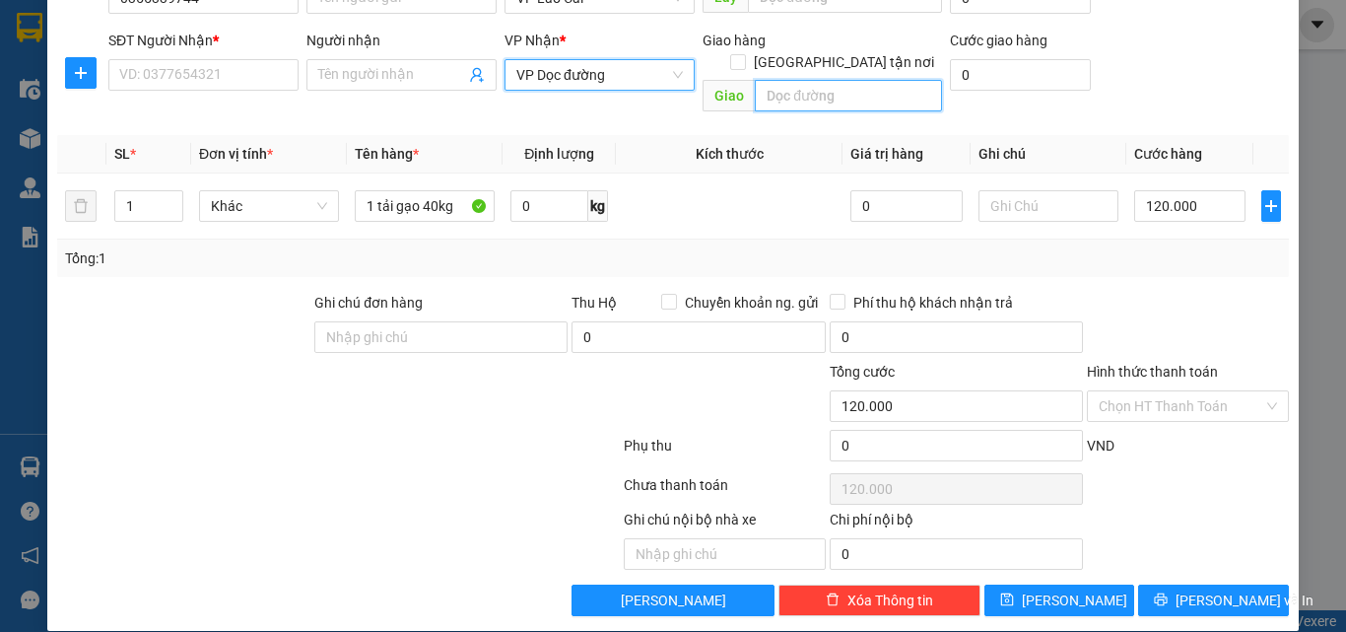
click at [897, 82] on input "text" at bounding box center [848, 96] width 187 height 32
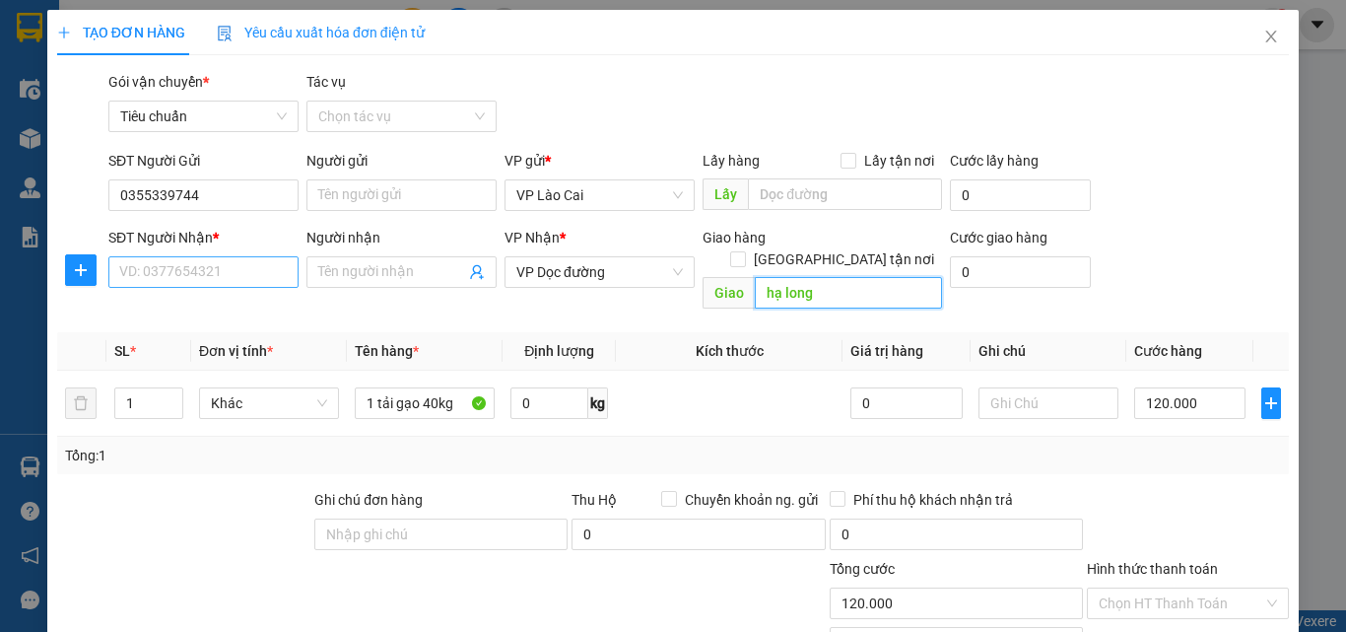
type input "hạ long"
click at [225, 285] on input "SĐT Người Nhận *" at bounding box center [203, 272] width 190 height 32
click at [245, 262] on input "SĐT Người Nhận *" at bounding box center [203, 272] width 190 height 32
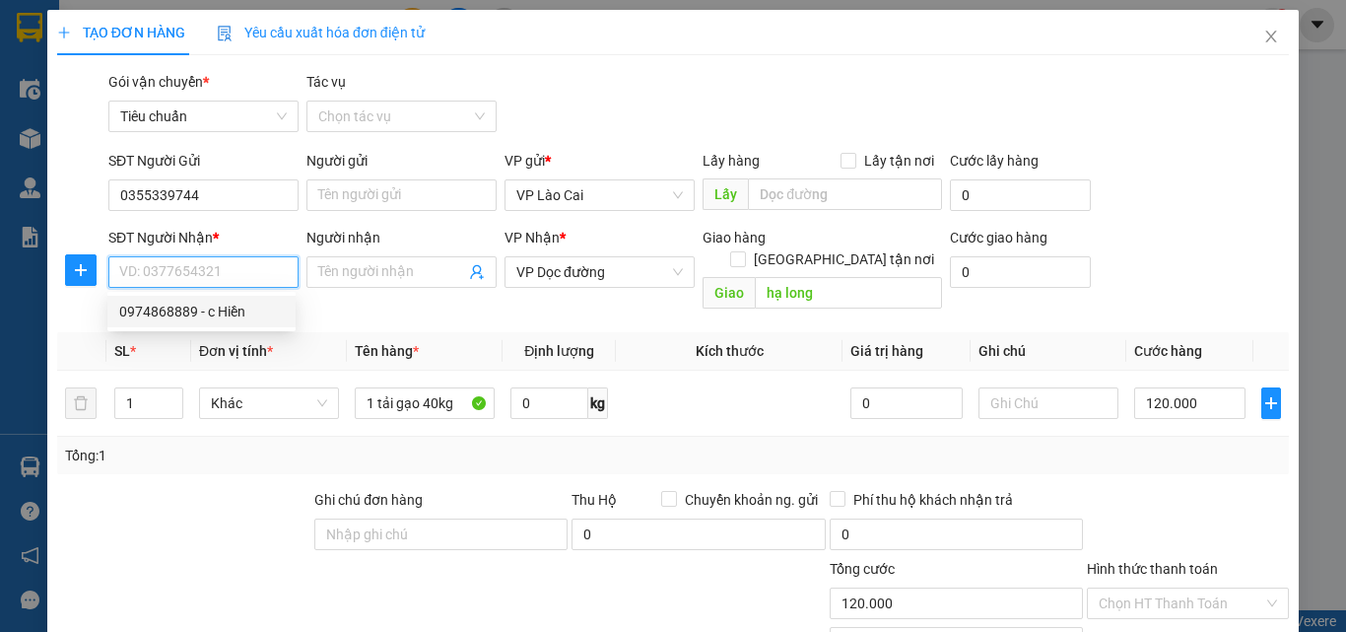
click at [185, 305] on div "0974868889 - c Hiền" at bounding box center [201, 312] width 165 height 22
type input "0974868889"
type input "c Hiền"
type input "Bãi Cháy"
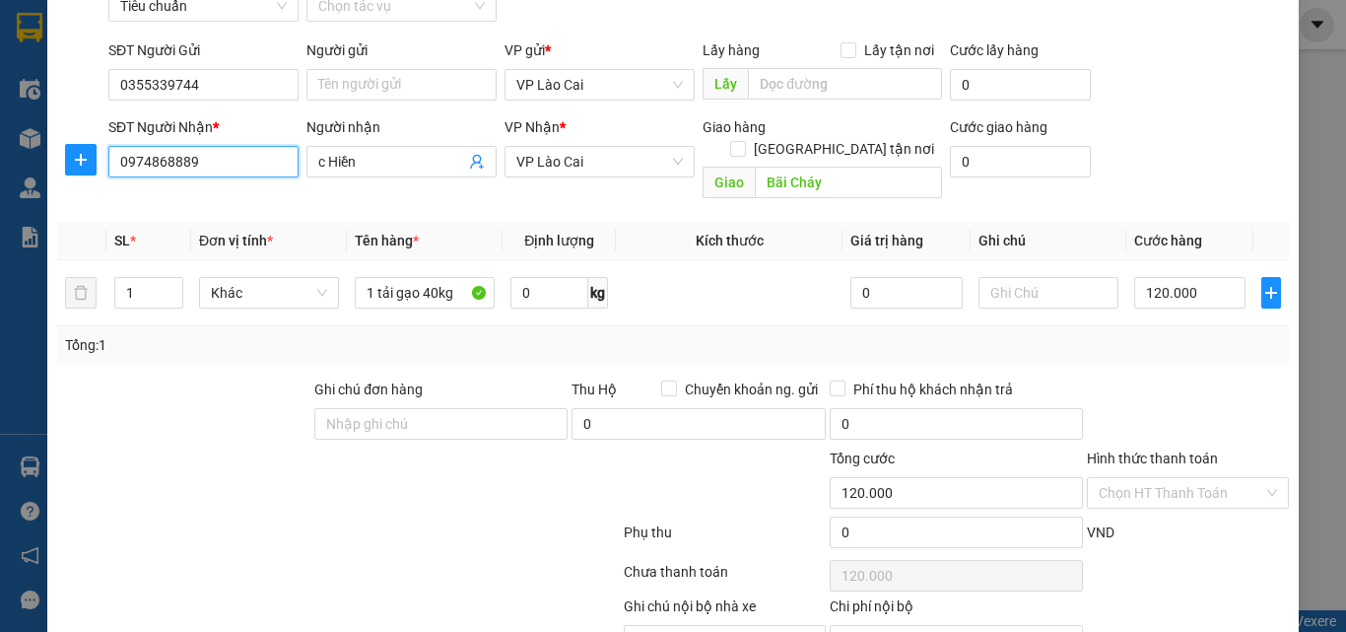
scroll to position [198, 0]
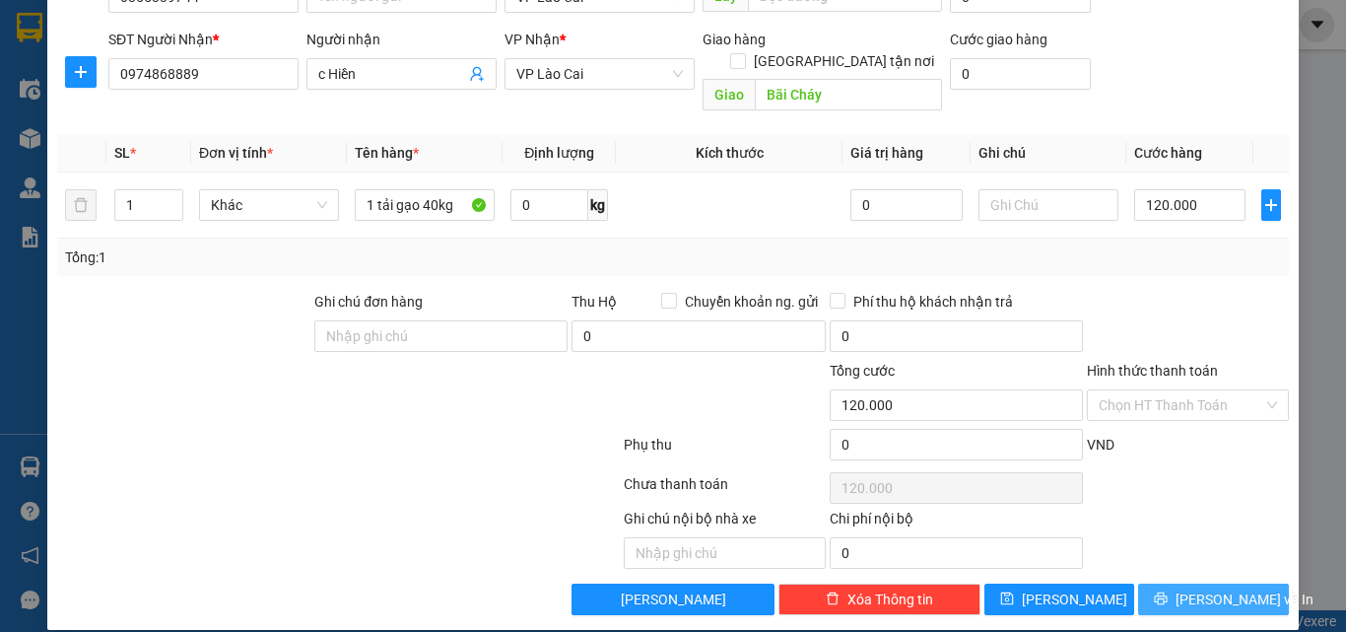
click at [1229, 588] on span "[PERSON_NAME] và In" at bounding box center [1245, 599] width 138 height 22
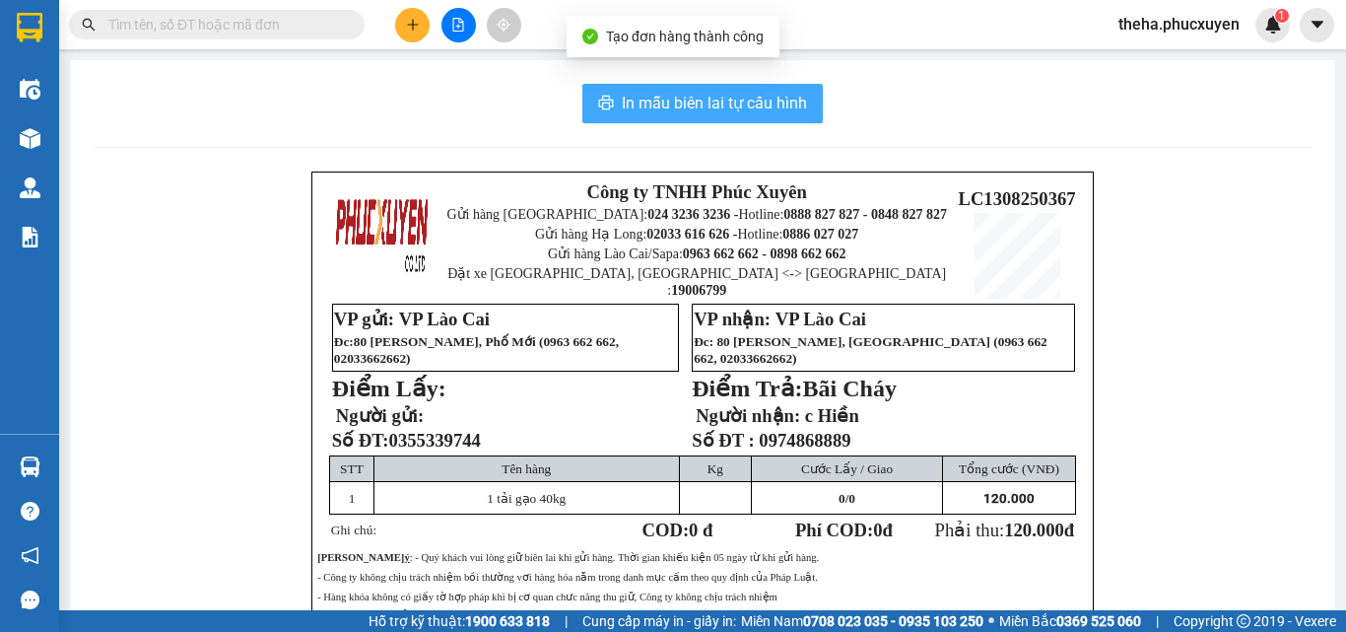
click at [761, 100] on span "In mẫu biên lai tự cấu hình" at bounding box center [714, 103] width 185 height 25
